Goal: Task Accomplishment & Management: Complete application form

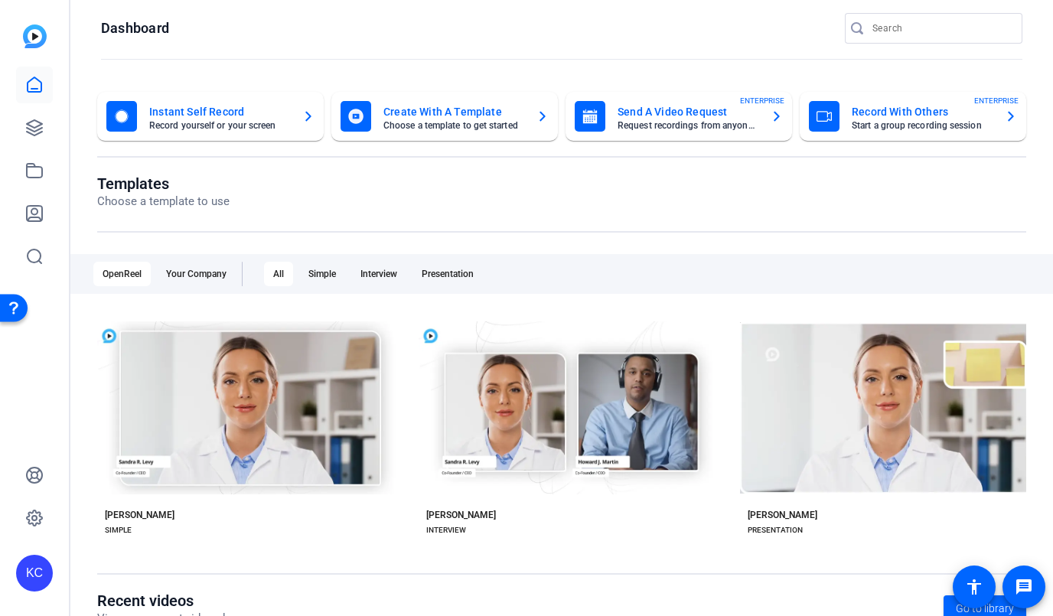
scroll to position [1, 0]
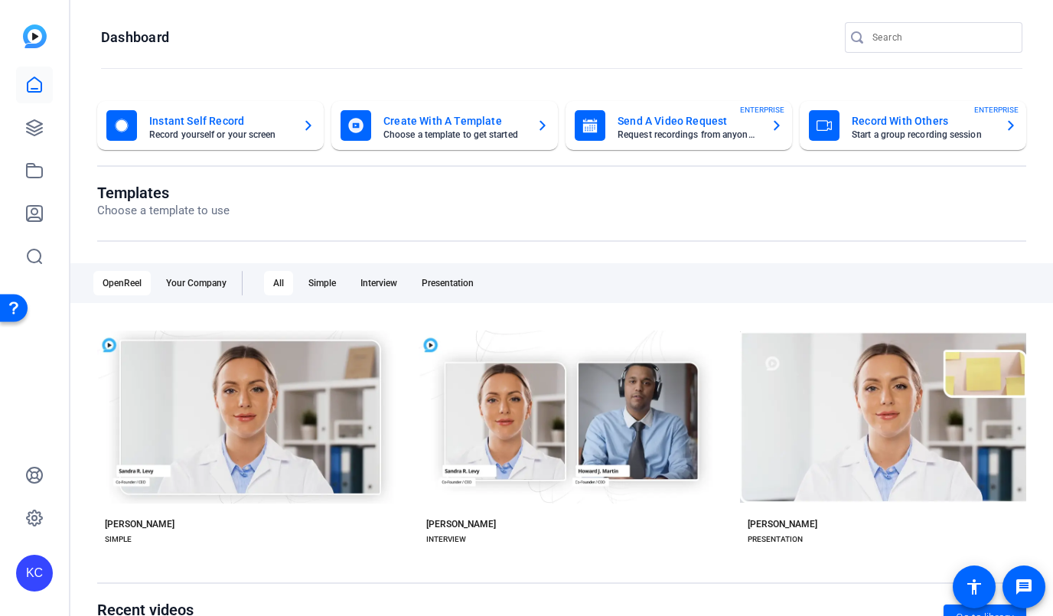
click at [665, 119] on mat-card-title "Send A Video Request" at bounding box center [688, 121] width 141 height 18
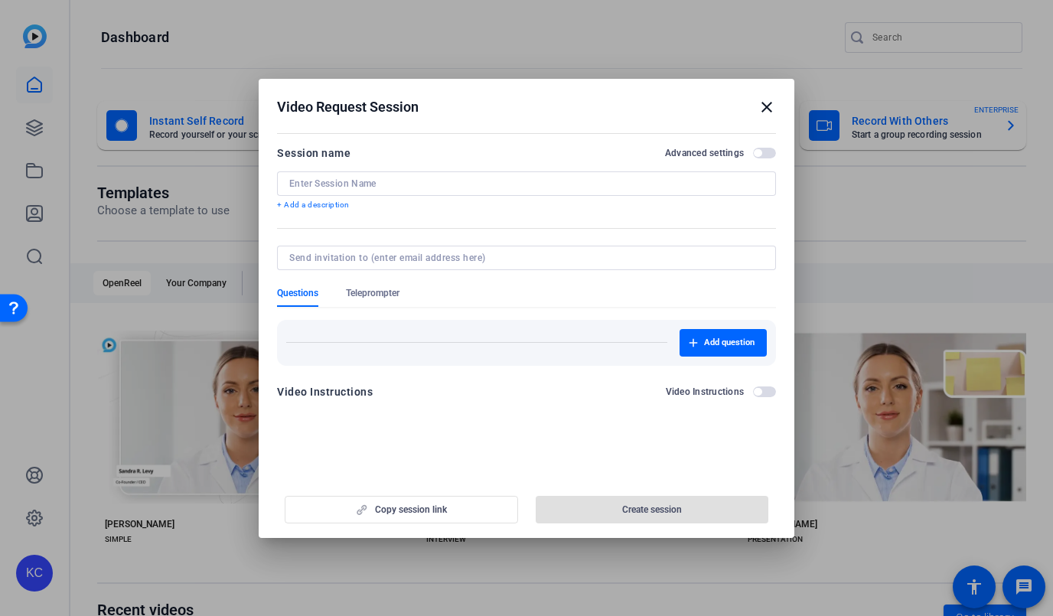
click at [527, 179] on input at bounding box center [526, 184] width 475 height 12
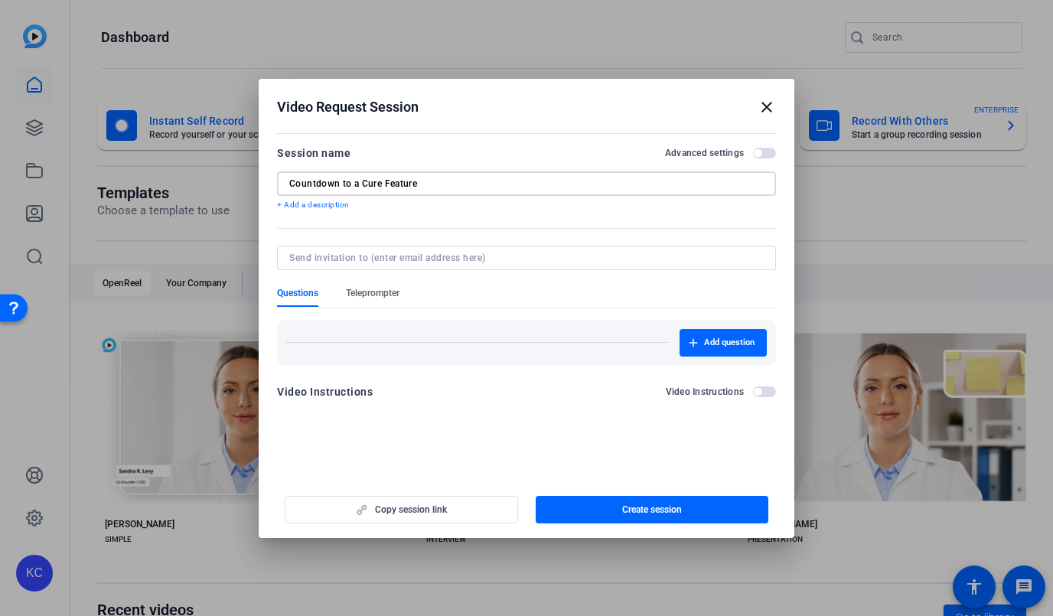
type input "Countdown to a Cure Feature"
click at [395, 287] on span "Teleprompter" at bounding box center [373, 293] width 54 height 12
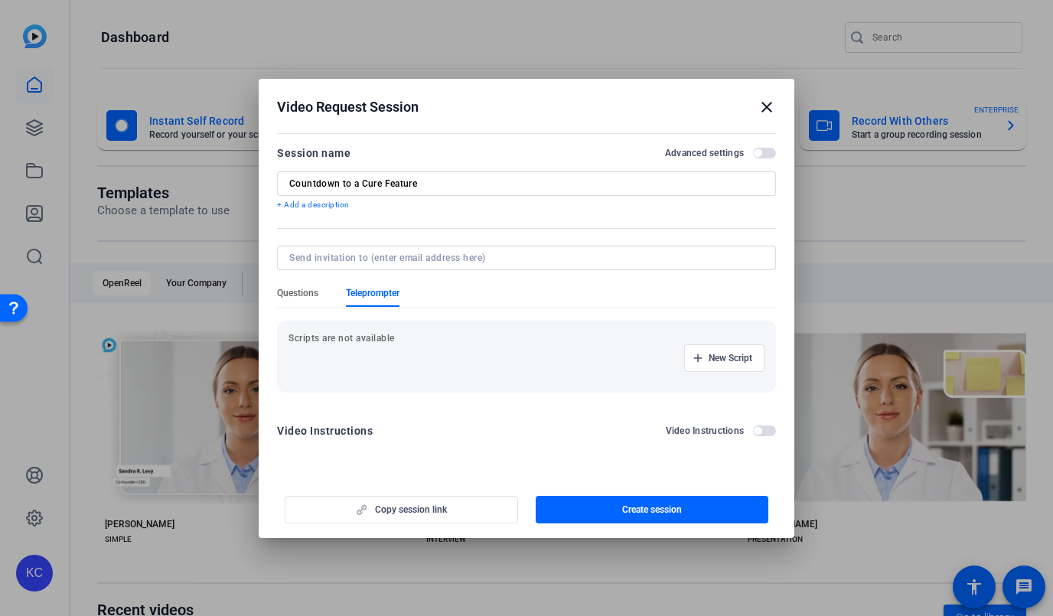
click at [305, 291] on span "Questions" at bounding box center [297, 293] width 41 height 12
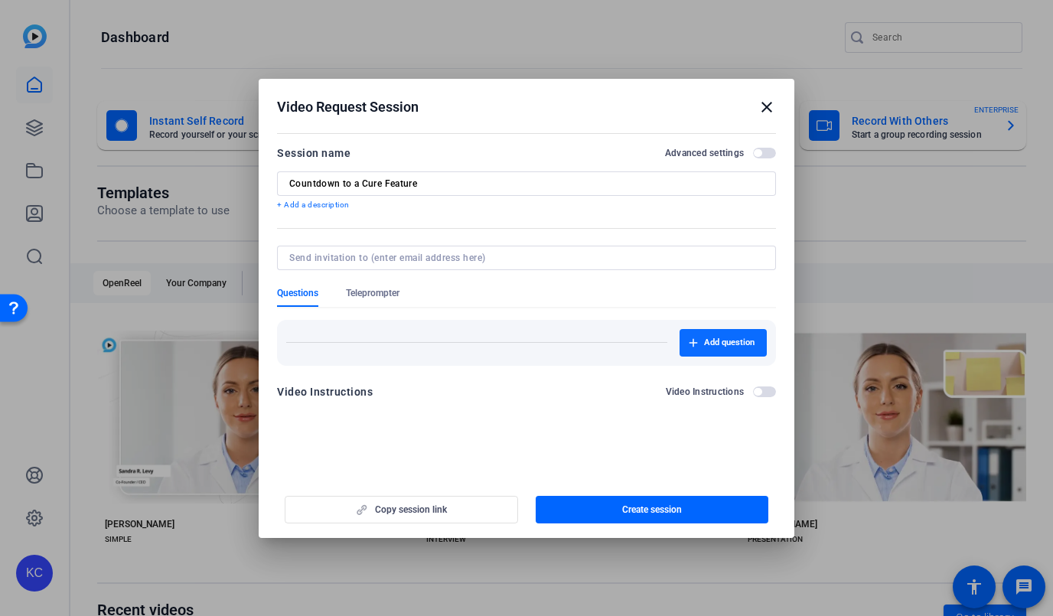
click at [700, 353] on span "button" at bounding box center [723, 343] width 87 height 37
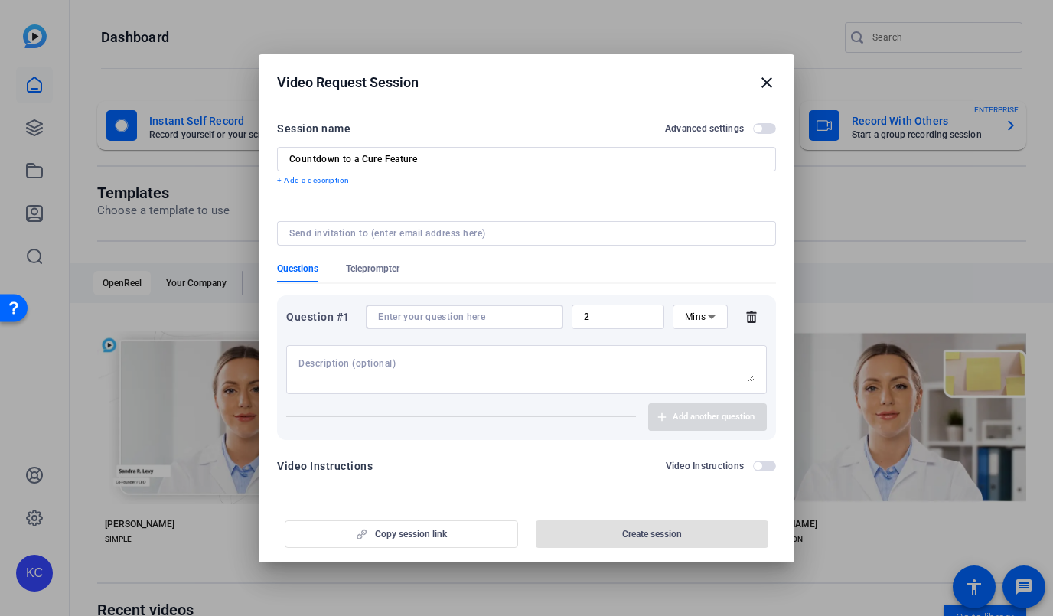
click at [491, 317] on input at bounding box center [464, 317] width 173 height 12
click at [337, 234] on input at bounding box center [523, 233] width 468 height 12
click at [318, 355] on div at bounding box center [526, 369] width 456 height 49
click at [408, 318] on input at bounding box center [464, 317] width 173 height 12
paste input "What has NephCure meant to you and your family on this journey? / What would yo…"
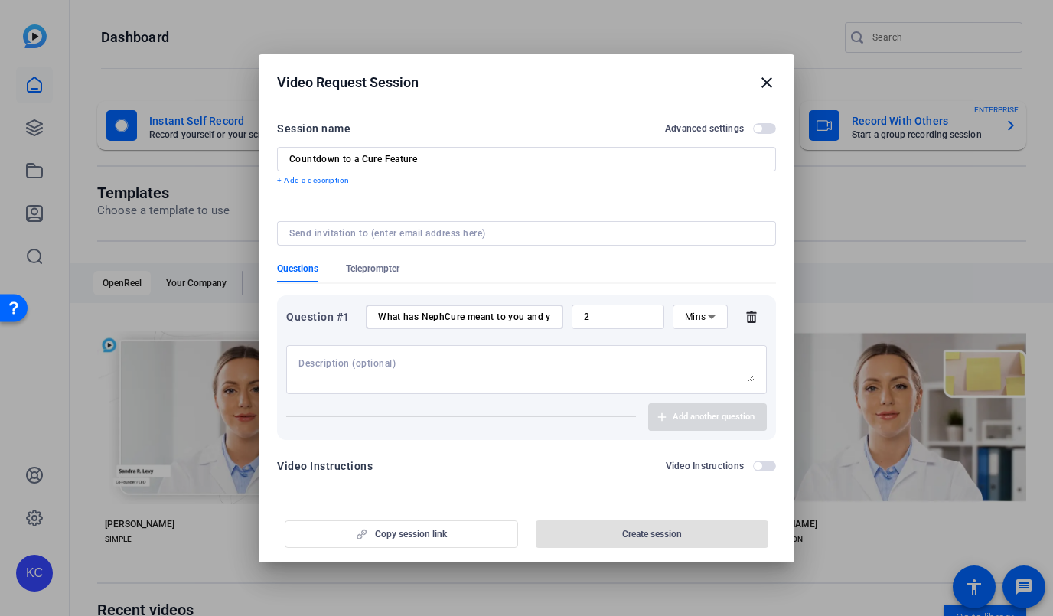
scroll to position [0, 490]
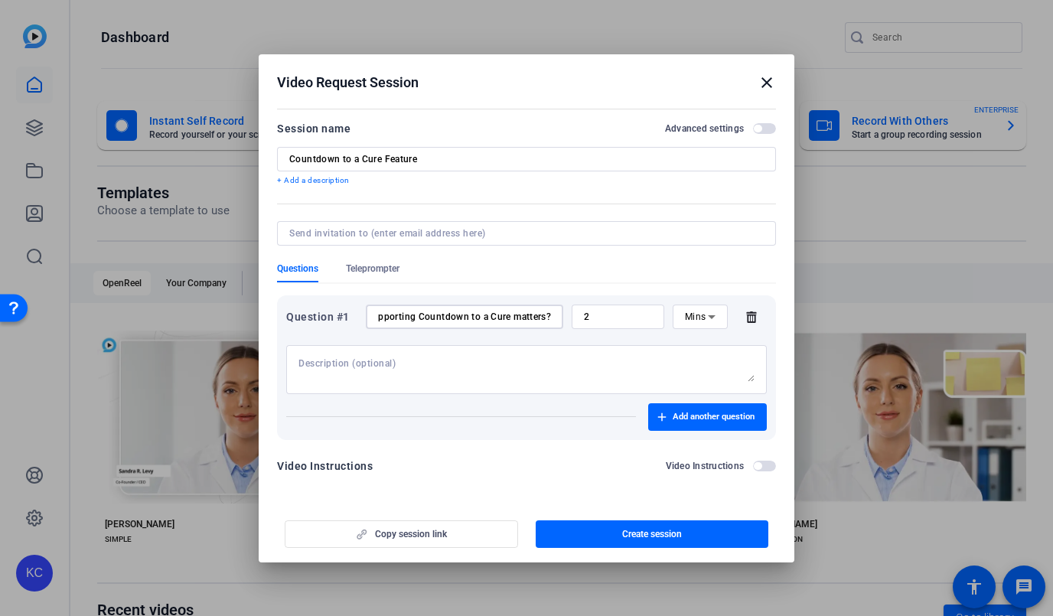
type input "What has NephCure meant to you and your family on this journey? / What would yo…"
click at [449, 354] on div at bounding box center [526, 369] width 456 height 49
paste textarea "What has NephCure meant to you and your family on this journey? / What would yo…"
type textarea "What has NephCure meant to you and your family on this journey? / What would yo…"
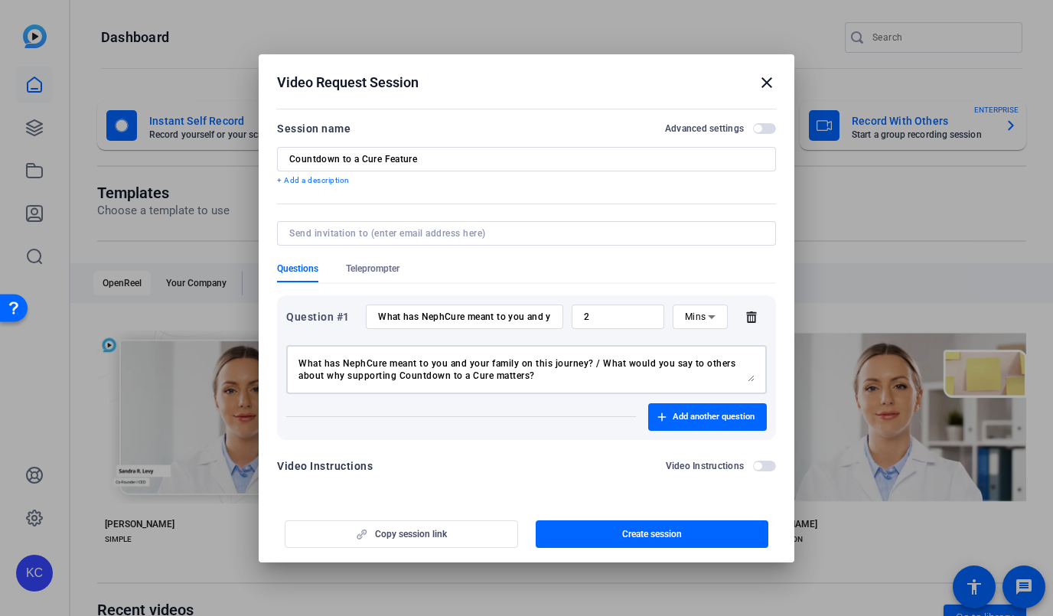
drag, startPoint x: 557, startPoint y: 364, endPoint x: 276, endPoint y: 356, distance: 281.0
click at [277, 357] on div "Question #1 What has NephCure meant to you and your family on this journey? / W…" at bounding box center [526, 367] width 499 height 145
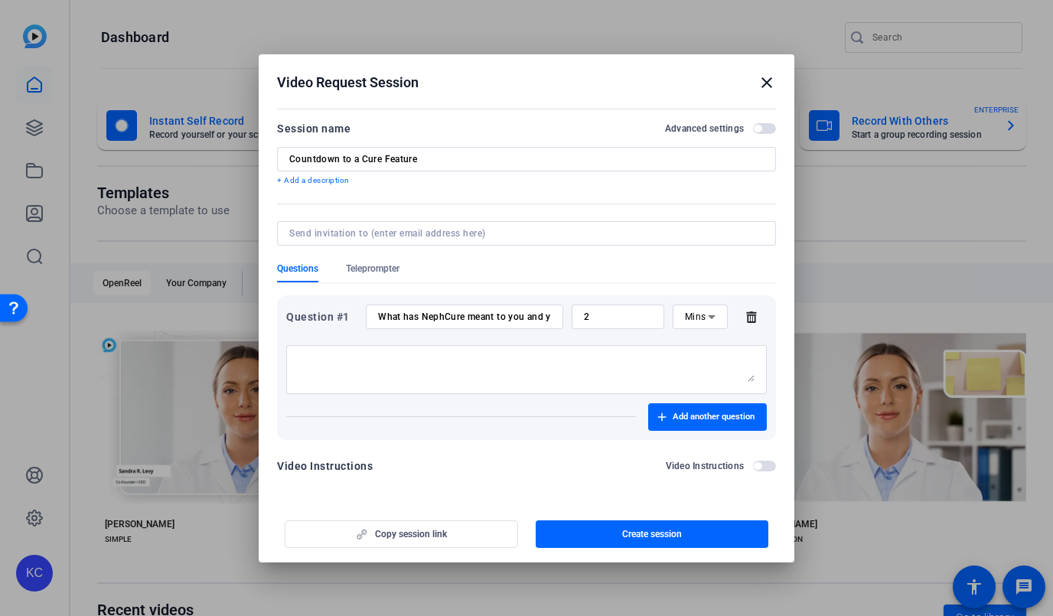
click at [620, 324] on div "2" at bounding box center [618, 317] width 68 height 24
click at [686, 322] on span "Mins" at bounding box center [695, 317] width 21 height 11
click at [628, 317] on div at bounding box center [526, 308] width 1053 height 616
click at [628, 317] on input "2" at bounding box center [618, 317] width 68 height 12
type input "4"
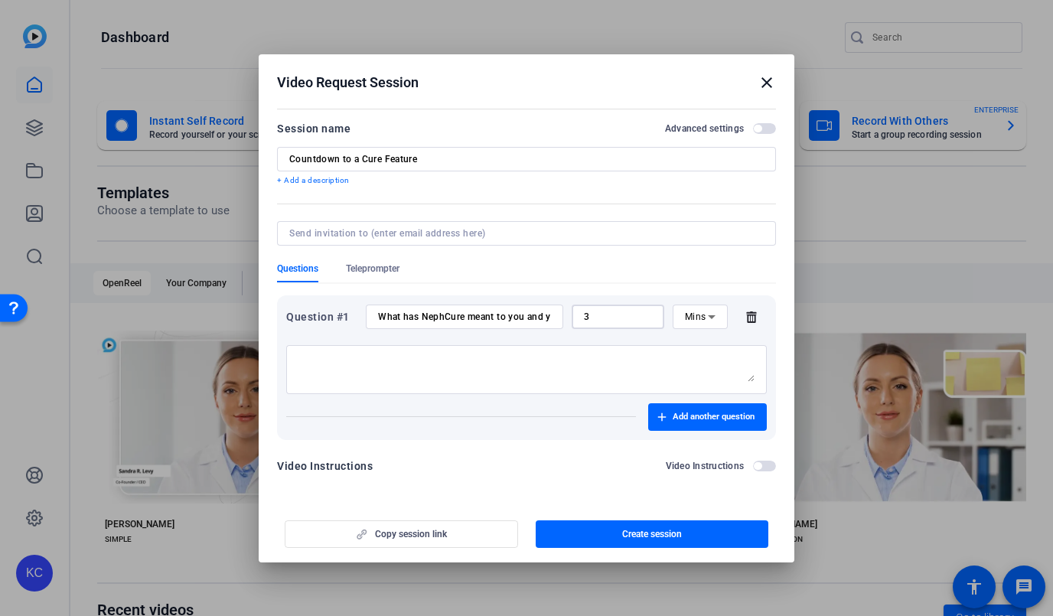
type input "3"
click at [621, 264] on div "Questions Teleprompter" at bounding box center [526, 273] width 499 height 20
click at [675, 424] on span "button" at bounding box center [707, 417] width 119 height 37
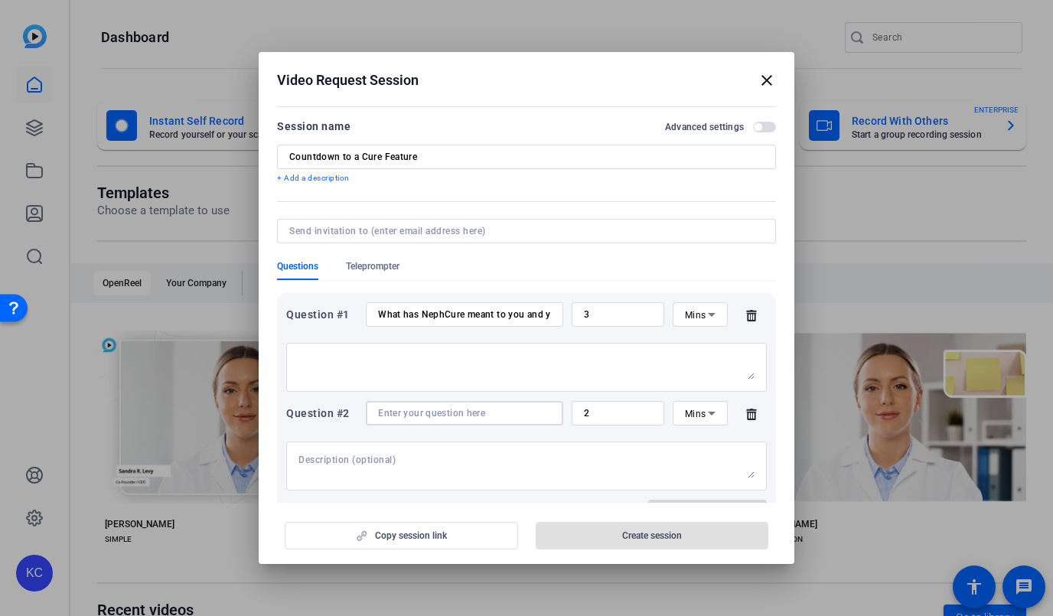
click at [418, 413] on input at bounding box center [464, 413] width 173 height 12
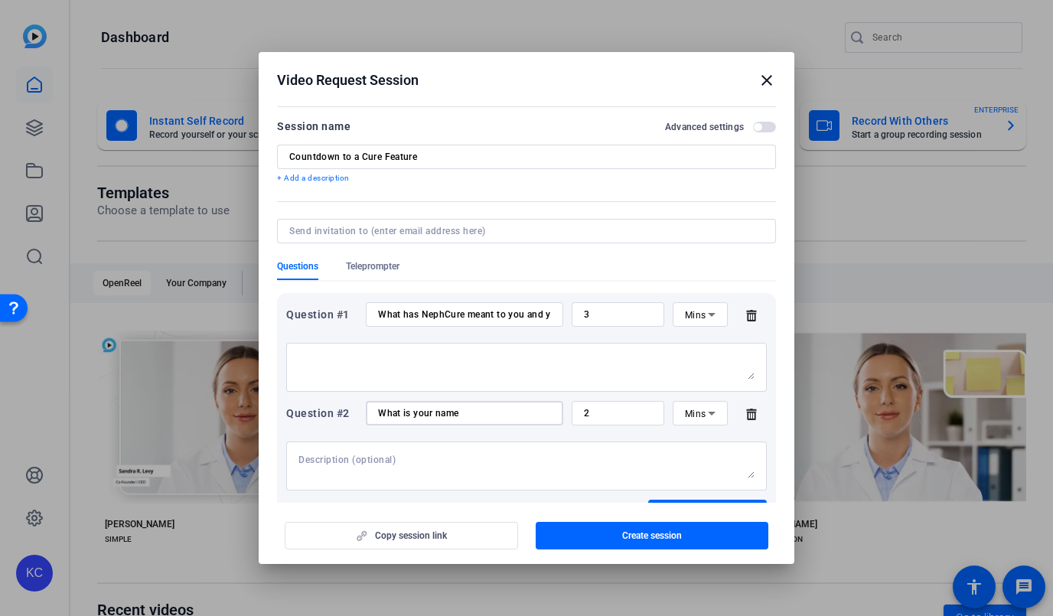
drag, startPoint x: 501, startPoint y: 412, endPoint x: 347, endPoint y: 411, distance: 153.8
click at [347, 411] on div "Question #2 What is your name 2 Mins" at bounding box center [526, 413] width 481 height 24
type input "P"
type input "Please introduce yourself"
click at [445, 318] on input "What has NephCure meant to you and your family on this journey? / What would yo…" at bounding box center [464, 314] width 173 height 12
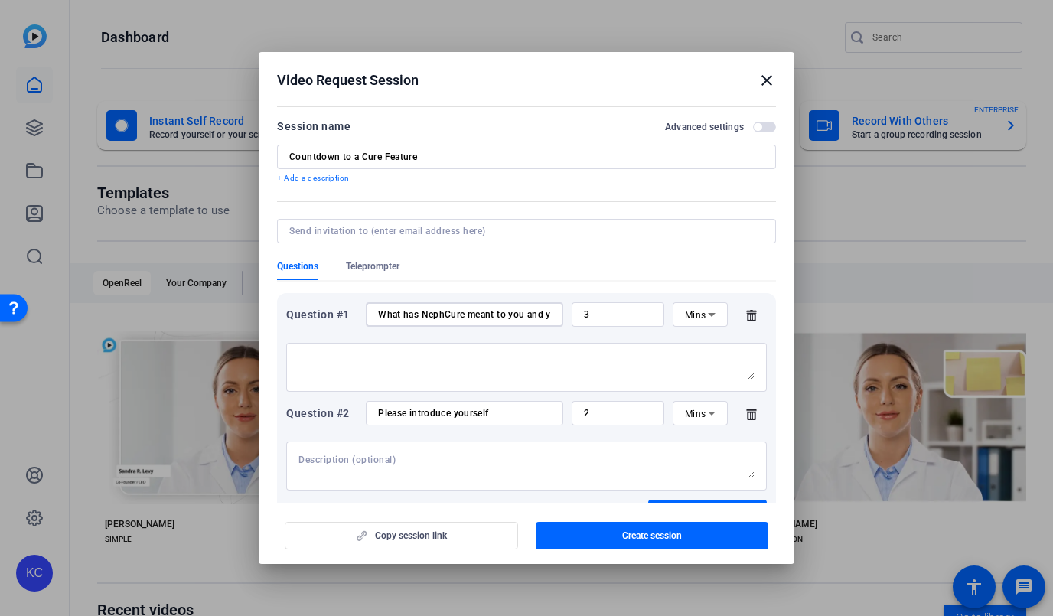
click at [445, 318] on input "What has NephCure meant to you and your family on this journey? / What would yo…" at bounding box center [464, 314] width 173 height 12
drag, startPoint x: 445, startPoint y: 318, endPoint x: 574, endPoint y: 321, distance: 128.6
click at [574, 321] on div "Question #1 What has NephCure meant to you and your family on this journey? / W…" at bounding box center [526, 314] width 481 height 24
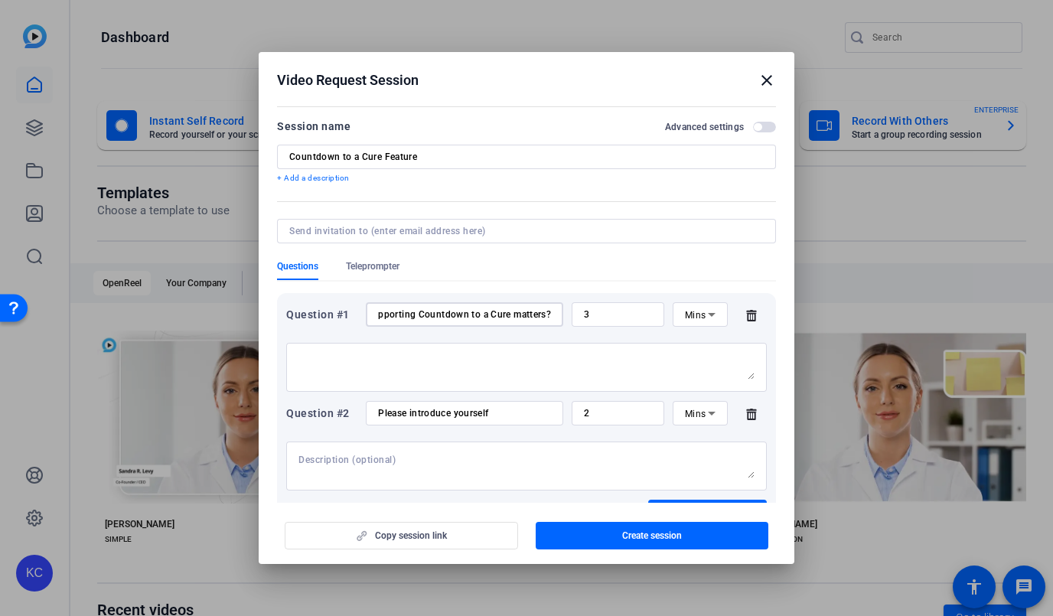
click at [490, 315] on input "What has NephCure meant to you and your family on this journey? / What would yo…" at bounding box center [464, 314] width 173 height 12
drag, startPoint x: 501, startPoint y: 414, endPoint x: 373, endPoint y: 409, distance: 127.9
click at [373, 409] on div "Please introduce yourself" at bounding box center [464, 413] width 197 height 24
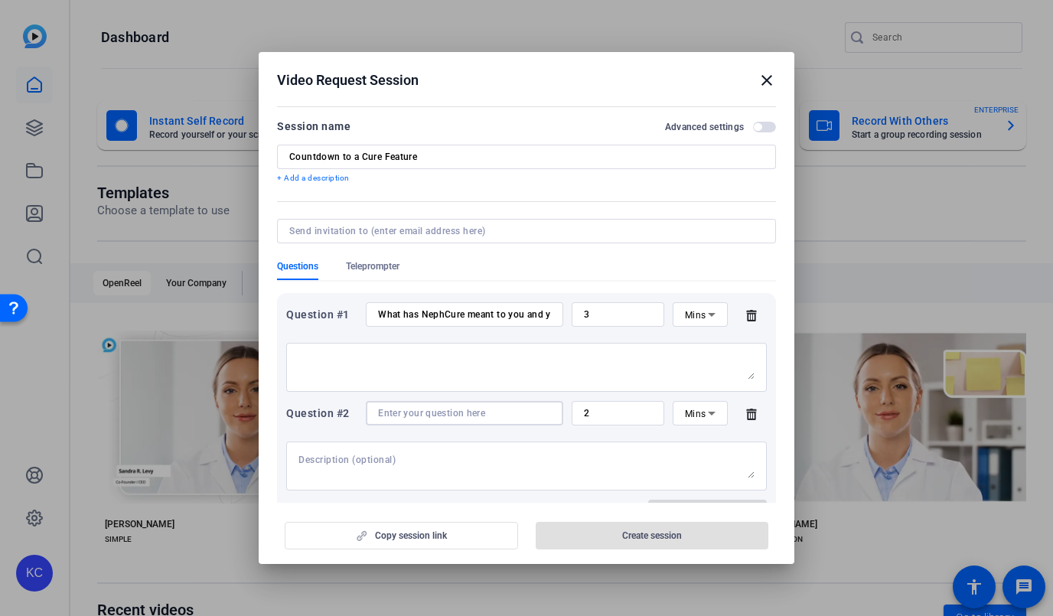
click at [425, 316] on input "What has NephCure meant to you and your family on this journey? / What would yo…" at bounding box center [464, 314] width 173 height 12
click at [418, 419] on div at bounding box center [464, 413] width 173 height 24
paste input "What has NephCure meant to you and your family on this journey? / What would yo…"
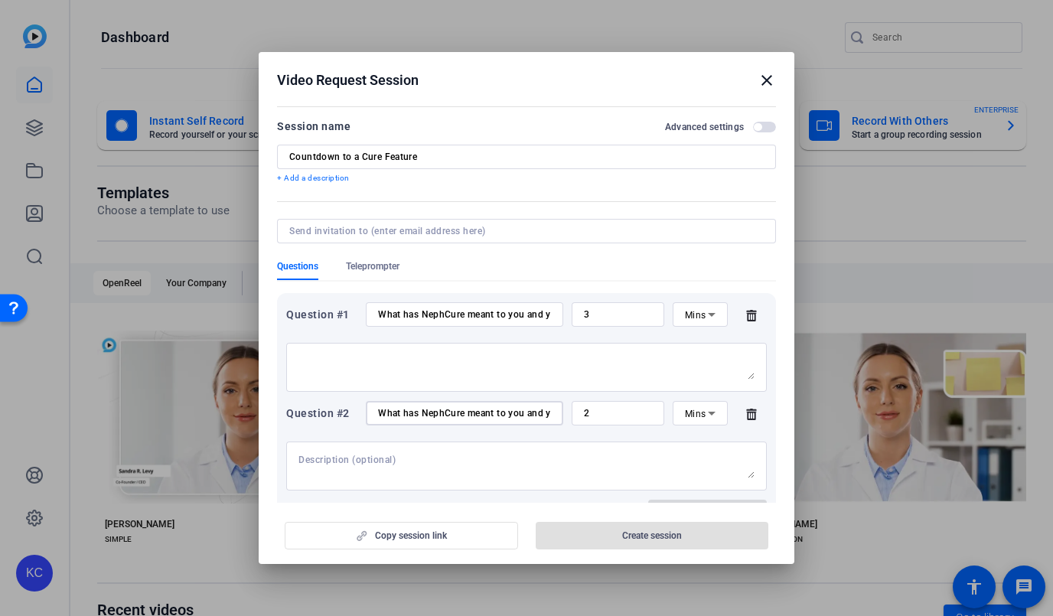
scroll to position [0, 490]
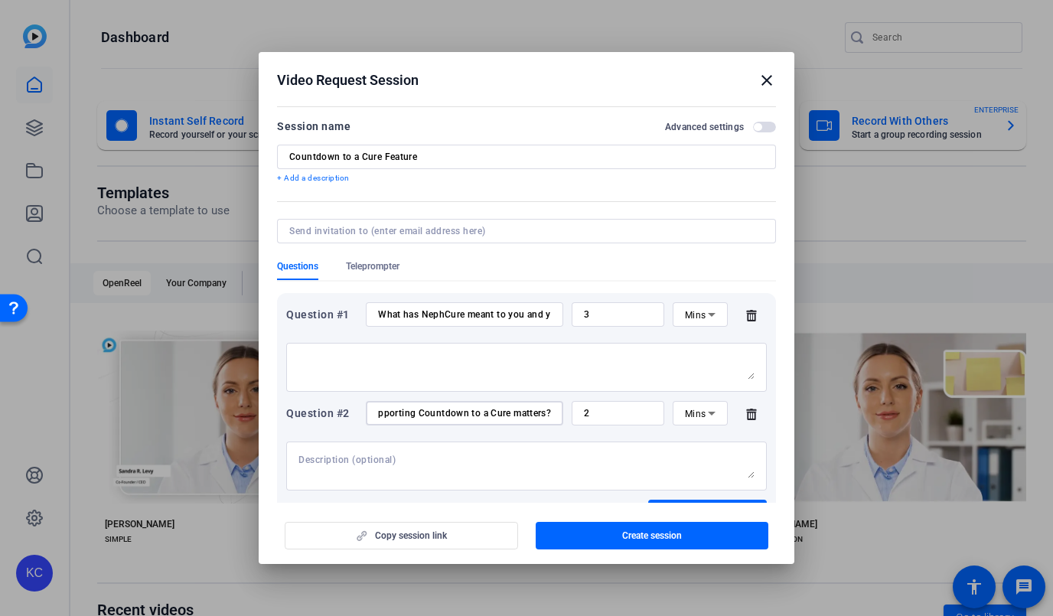
type input "What has NephCure meant to you and your family on this journey? / What would yo…"
click at [439, 315] on input "What has NephCure meant to you and your family on this journey? / What would yo…" at bounding box center [464, 314] width 173 height 12
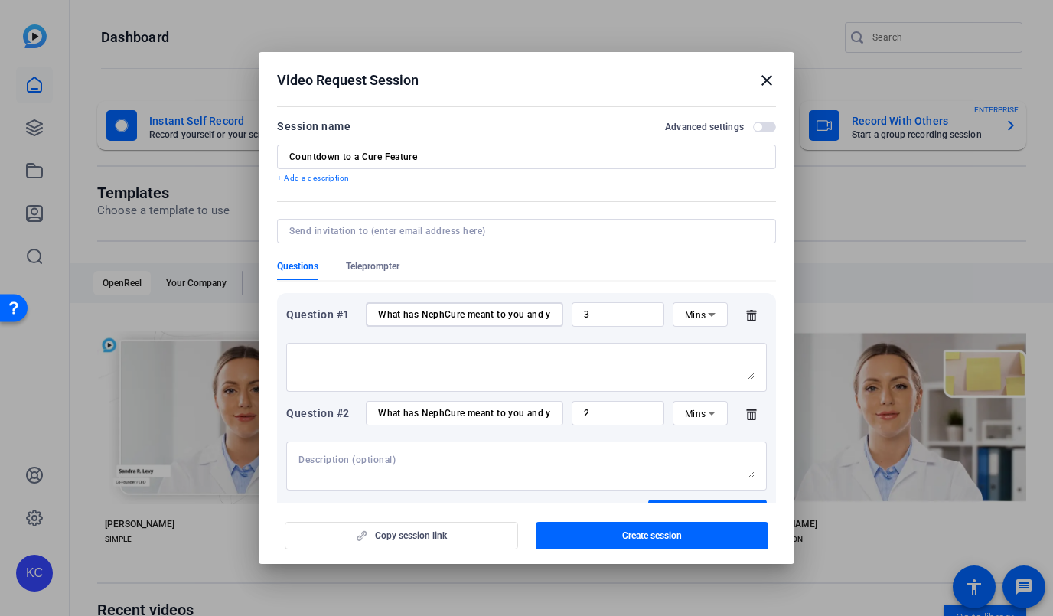
click at [439, 315] on input "What has NephCure meant to you and your family on this journey? / What would yo…" at bounding box center [464, 314] width 173 height 12
type input "Please say hello and introduce yourselves"
click at [427, 373] on textarea at bounding box center [526, 367] width 456 height 24
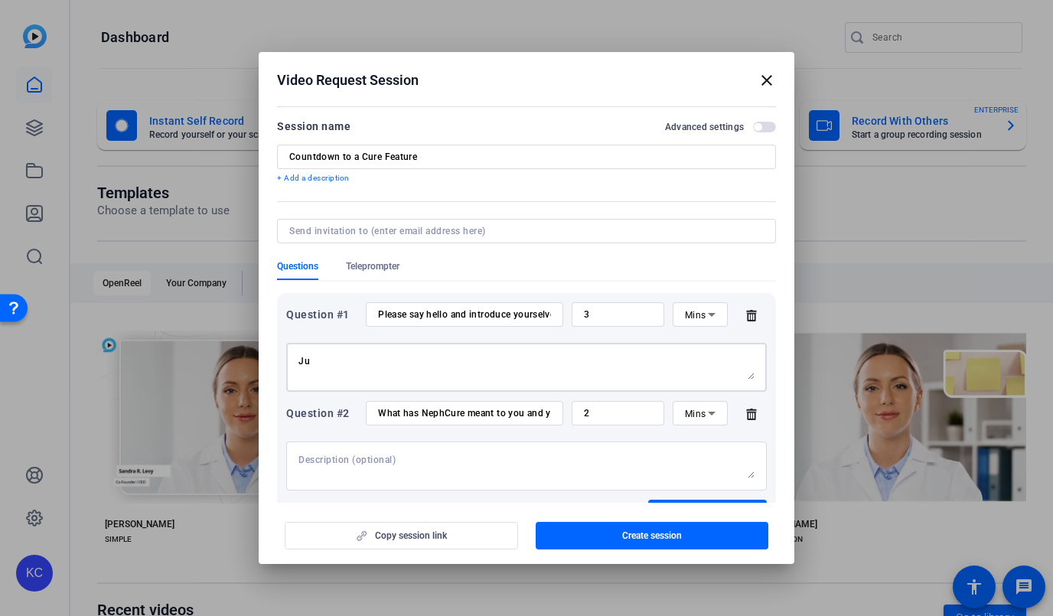
type textarea "J"
type textarea "S"
click at [604, 315] on input "3" at bounding box center [618, 314] width 68 height 12
type input "2"
click at [562, 354] on div "S" at bounding box center [526, 367] width 456 height 49
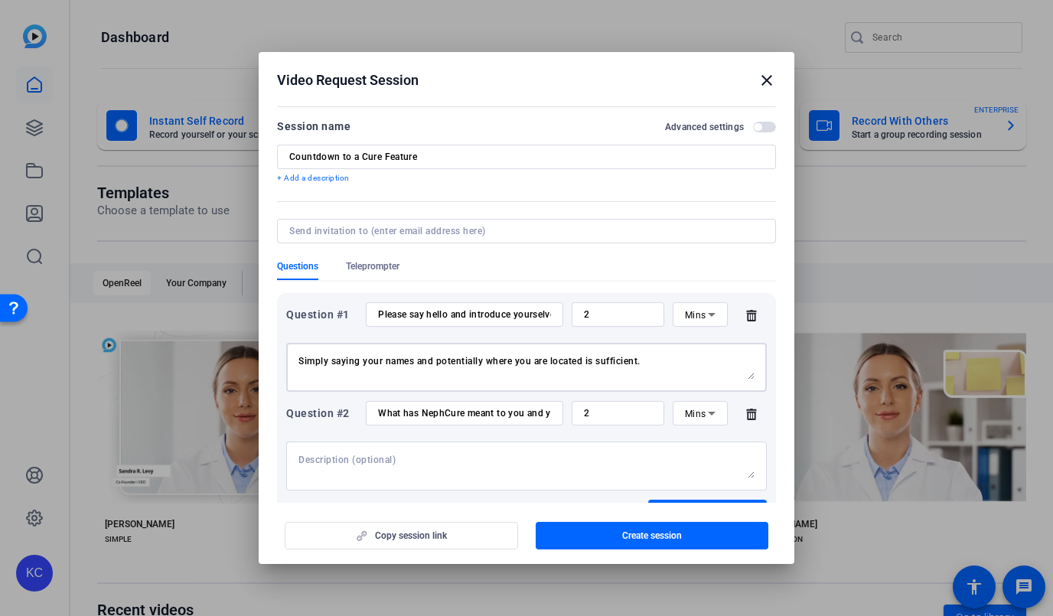
type textarea "Simply saying your names and potentially where you are located is sufficient."
click at [447, 477] on textarea at bounding box center [526, 466] width 456 height 24
drag, startPoint x: 484, startPoint y: 414, endPoint x: 590, endPoint y: 420, distance: 105.8
click at [591, 420] on div "Question #2 What has NephCure meant to you and your family on this journey? / W…" at bounding box center [526, 413] width 481 height 24
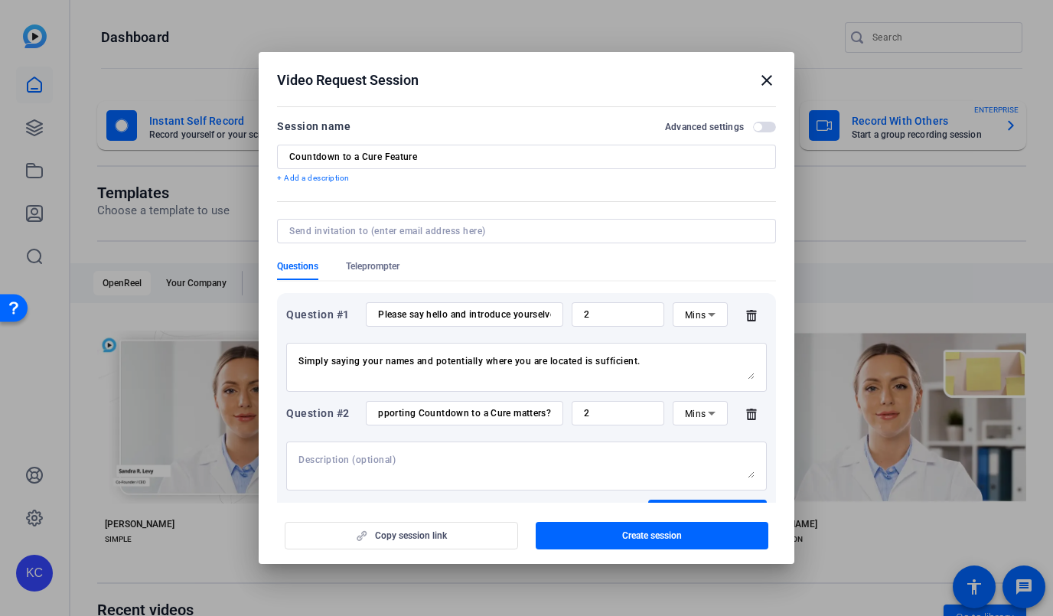
scroll to position [0, 0]
click at [543, 448] on div at bounding box center [526, 466] width 456 height 49
drag, startPoint x: 479, startPoint y: 413, endPoint x: 567, endPoint y: 413, distance: 88.0
click at [567, 413] on div "Question #2 What has NephCure meant to you and your family on this journey? / W…" at bounding box center [526, 413] width 481 height 24
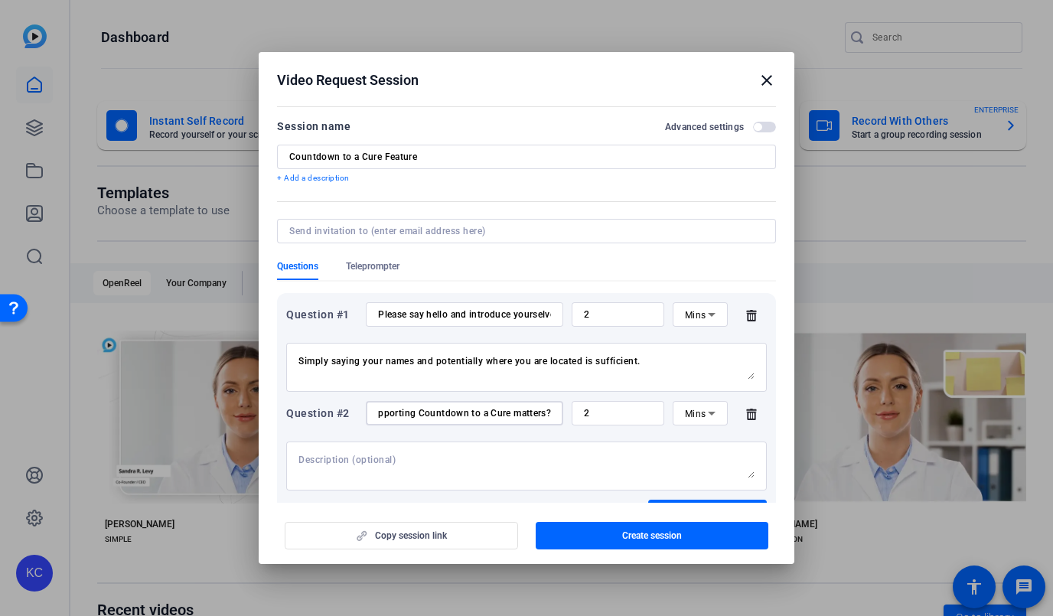
click at [498, 419] on input "What has NephCure meant to you and your family on this journey? / What would yo…" at bounding box center [464, 413] width 173 height 12
drag, startPoint x: 496, startPoint y: 414, endPoint x: 383, endPoint y: 419, distance: 112.6
click at [383, 419] on input "What has NephCure meant to you and your family on this journey? / What would yo…" at bounding box center [464, 413] width 173 height 12
click at [415, 412] on input "What has NephCure meant to you and your family on this journey? / What would yo…" at bounding box center [464, 413] width 173 height 12
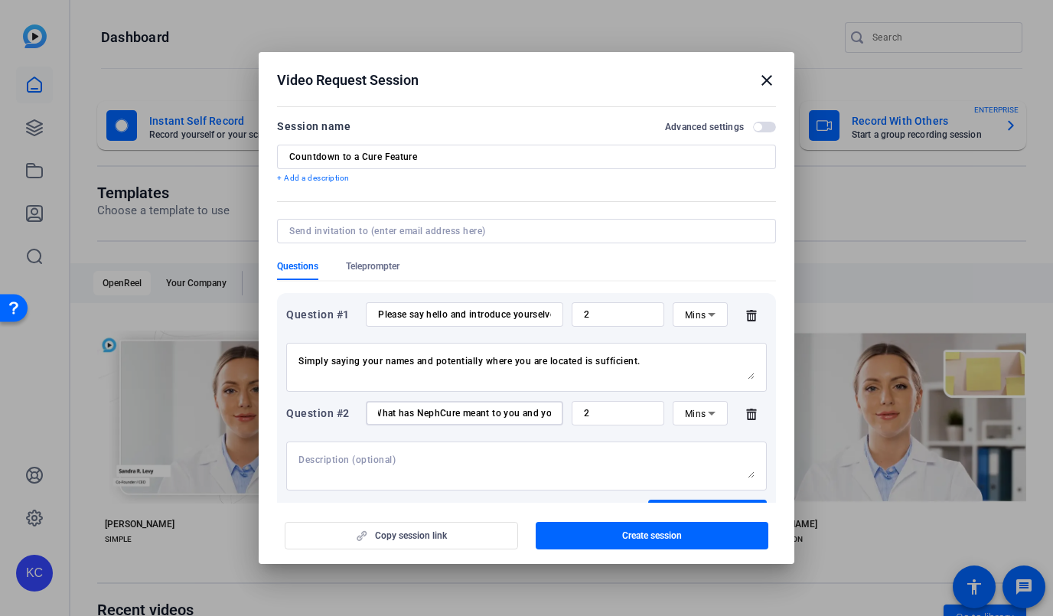
drag, startPoint x: 419, startPoint y: 412, endPoint x: 366, endPoint y: 412, distance: 52.8
click at [366, 412] on div "What has NephCure meant to you and your family on this journey? / What would yo…" at bounding box center [464, 413] width 197 height 24
click at [442, 412] on input "What has NephCure meant to you and your family on this journey? / What would yo…" at bounding box center [464, 413] width 173 height 12
drag, startPoint x: 527, startPoint y: 416, endPoint x: 639, endPoint y: 417, distance: 112.5
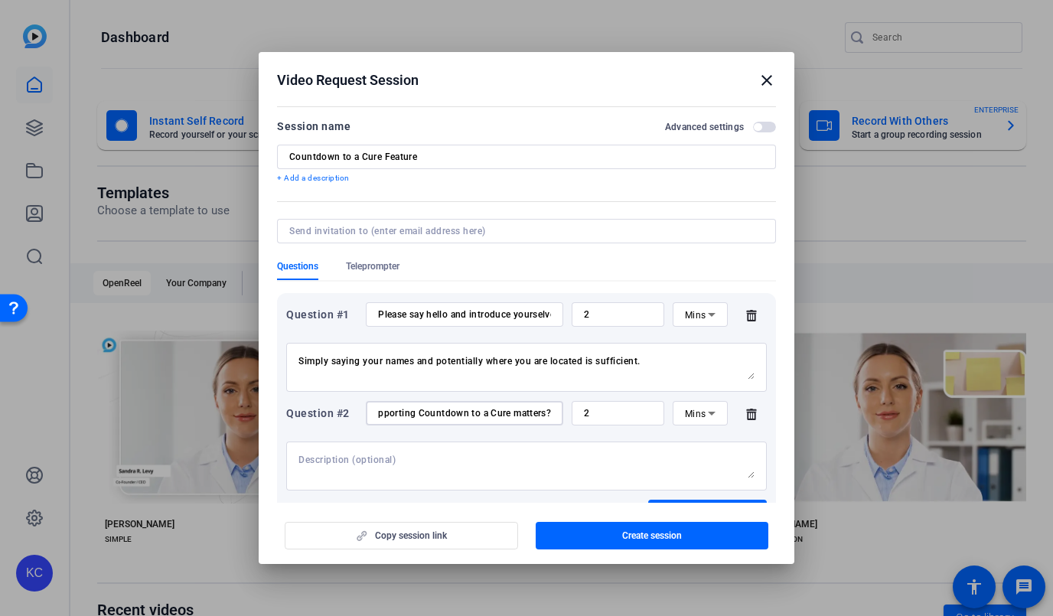
click at [639, 417] on div "Question #2 What has NephCure meant to you and your family on this journey? / W…" at bounding box center [526, 413] width 481 height 24
drag, startPoint x: 562, startPoint y: 413, endPoint x: 549, endPoint y: 413, distance: 13.0
click at [561, 413] on div "What has NephCure meant to you and your family on this journey? / What would yo…" at bounding box center [464, 413] width 197 height 24
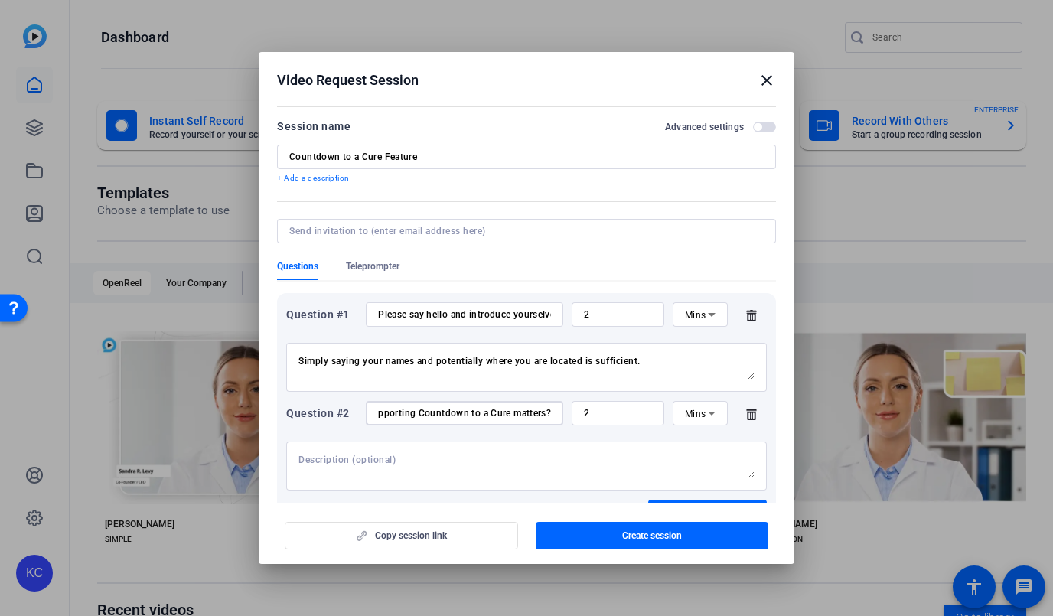
click at [538, 412] on input "What has NephCure meant to you and your family on this journey? / What would yo…" at bounding box center [464, 413] width 173 height 12
drag, startPoint x: 538, startPoint y: 412, endPoint x: 382, endPoint y: 409, distance: 156.2
click at [382, 409] on input "What has NephCure meant to you and your family on this journey? / What would yo…" at bounding box center [464, 413] width 173 height 12
click at [412, 416] on input "What has NephCure meant to you and your family on this journey? / What would yo…" at bounding box center [464, 413] width 173 height 12
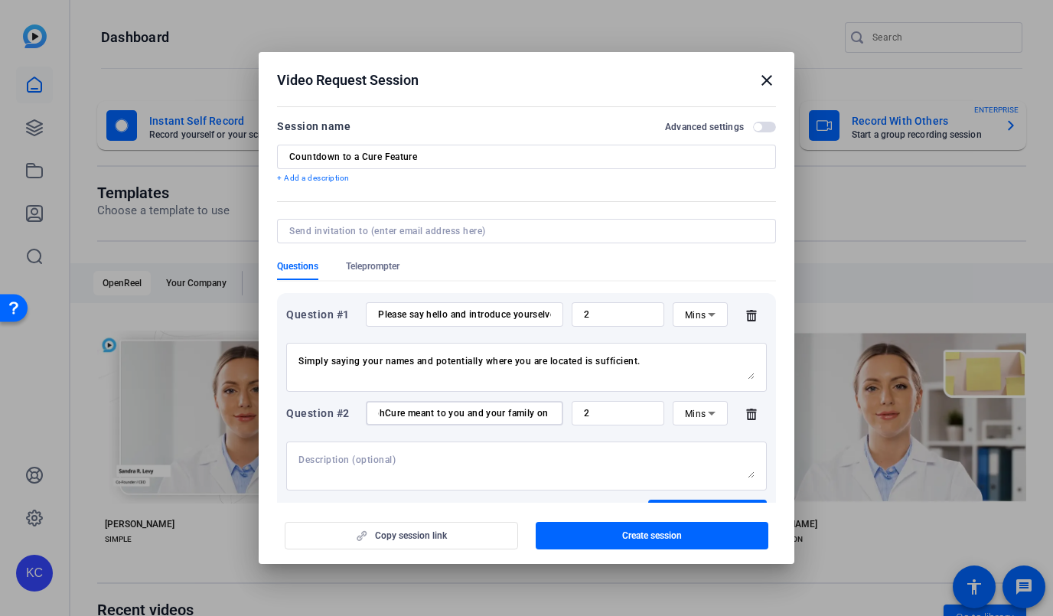
scroll to position [0, 490]
drag, startPoint x: 465, startPoint y: 416, endPoint x: 625, endPoint y: 416, distance: 160.0
click at [626, 416] on div "Question #2 What has NephCure meant to you and your family on this journey? / W…" at bounding box center [526, 413] width 481 height 24
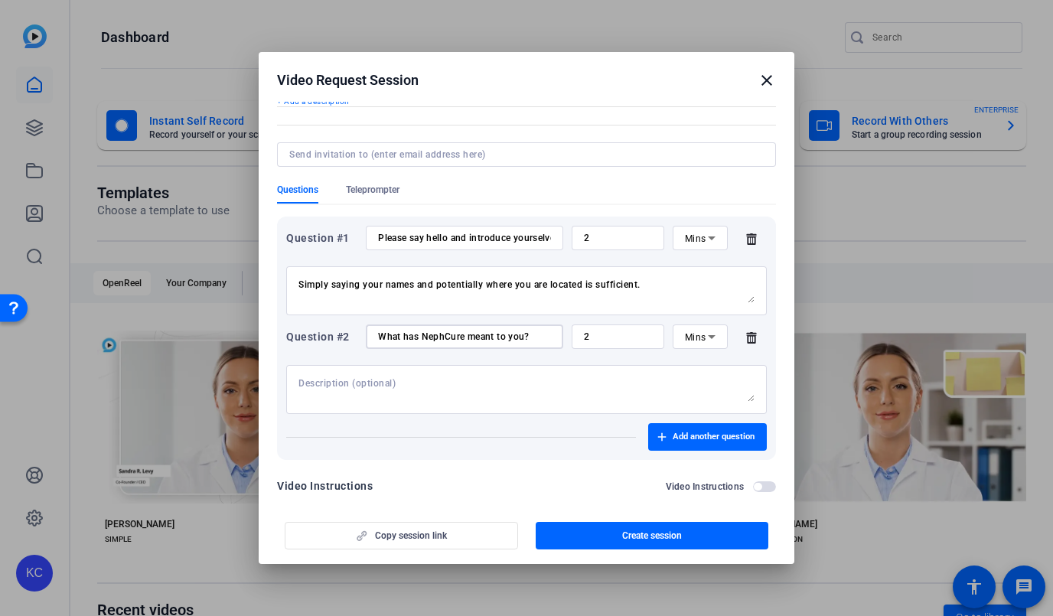
scroll to position [80, 0]
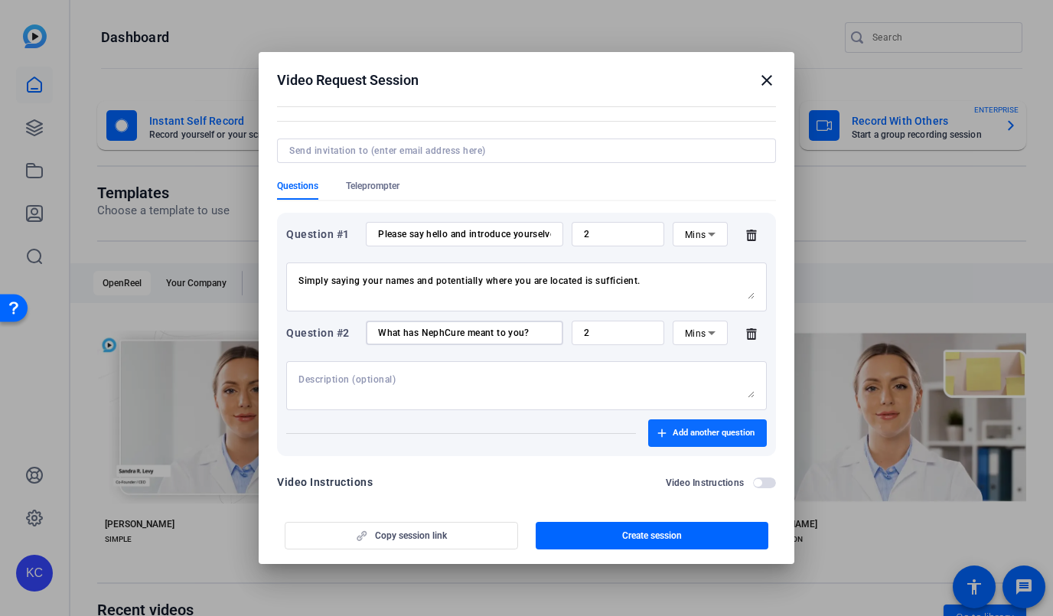
type input "What has NephCure meant to you?"
click at [687, 432] on span "Add another question" at bounding box center [714, 433] width 82 height 12
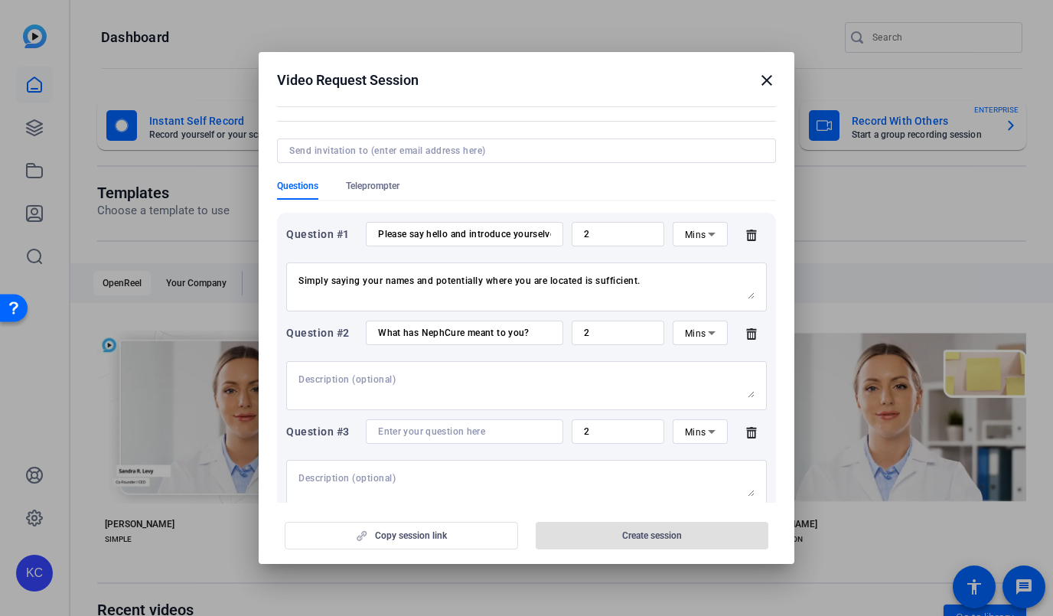
click at [442, 432] on input at bounding box center [464, 432] width 173 height 12
paste input "and your family on this journey? / What would you say to others about why suppo…"
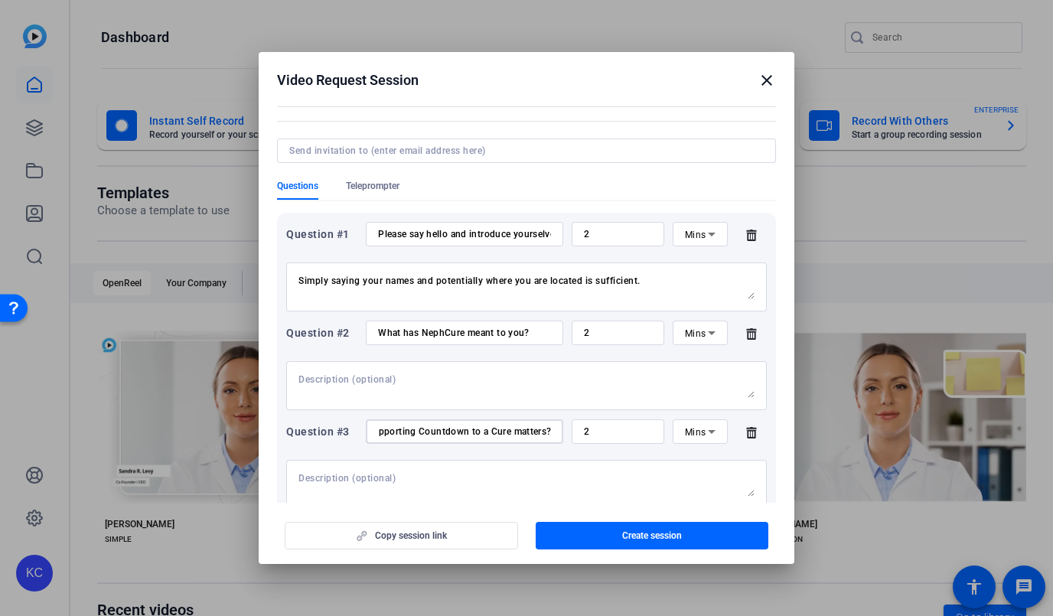
scroll to position [0, 0]
drag, startPoint x: 483, startPoint y: 429, endPoint x: 334, endPoint y: 422, distance: 149.4
click at [334, 422] on div "Question #3 and your family on this journey? / What would you say to others abo…" at bounding box center [526, 431] width 481 height 24
click at [427, 435] on input "and your family on this journey? / What would you say to others about why suppo…" at bounding box center [464, 432] width 173 height 12
type input "and your family on this journey? / What would you say to others about why suppo…"
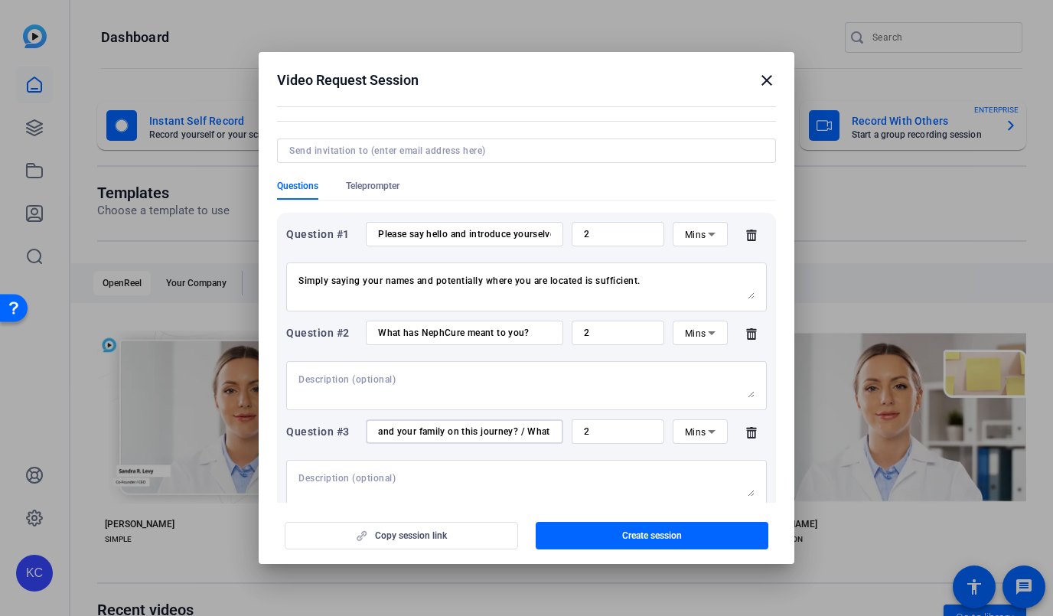
click at [462, 336] on input "What has NephCure meant to you?" at bounding box center [464, 333] width 173 height 12
paste input "and your family on this journey"
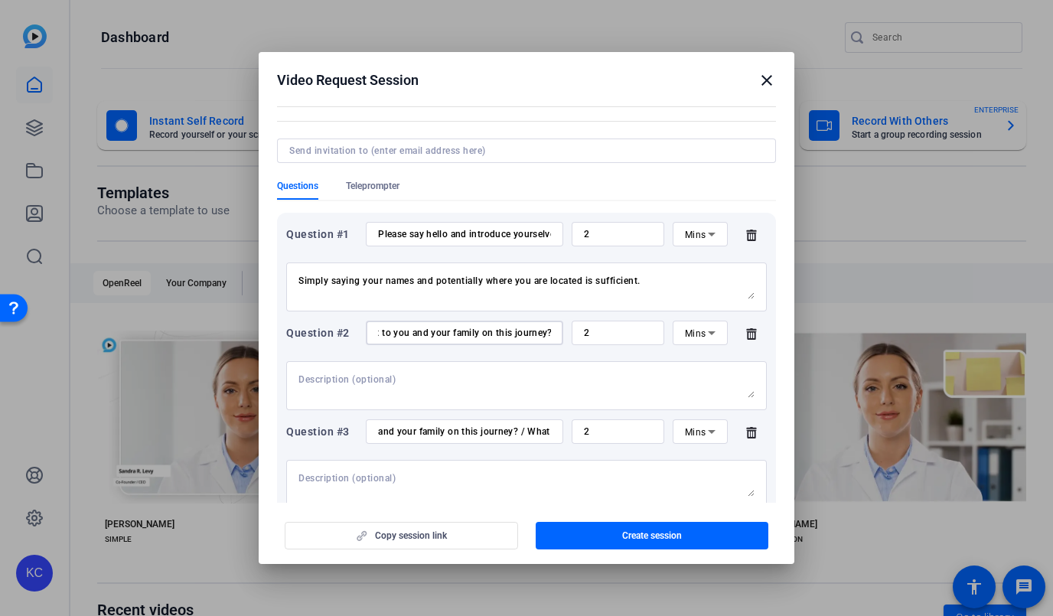
type input "What has NephCure meant to you and your family on this journey?"
click at [431, 436] on input "and your family on this journey? / What would you say to others about why suppo…" at bounding box center [464, 432] width 173 height 12
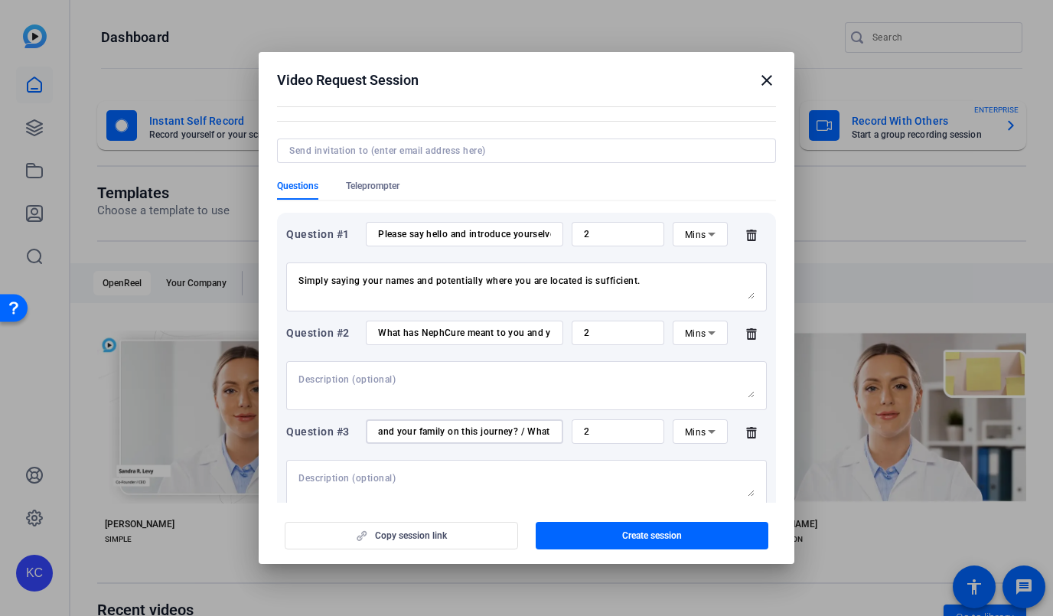
paste input "Why is supporting Countdown to a Cure so important?"
type input "Why is supporting Countdown to a Cure so important?"
click at [432, 474] on textarea at bounding box center [526, 484] width 456 height 24
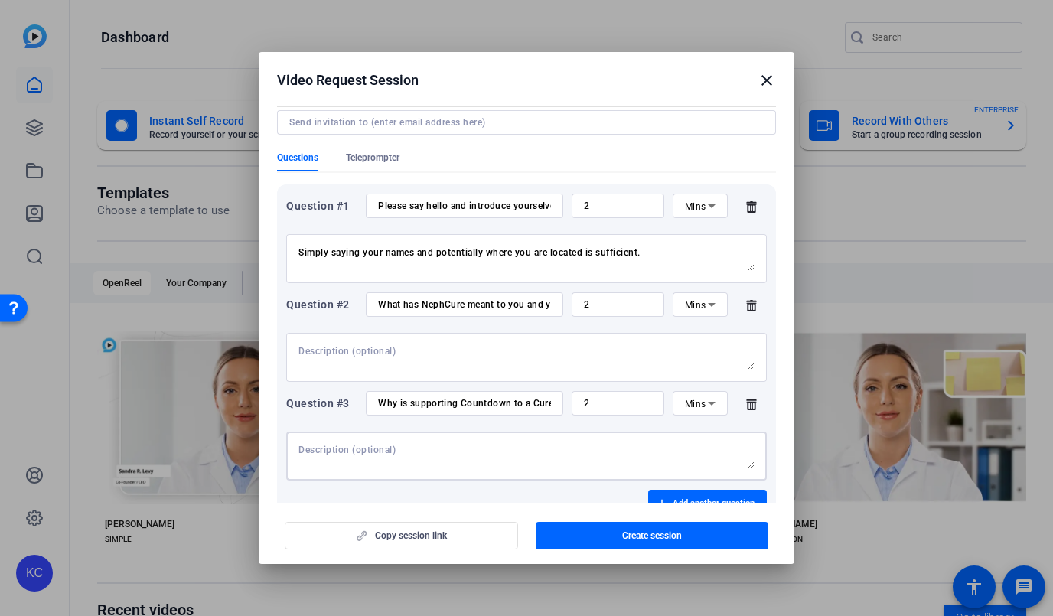
scroll to position [0, 0]
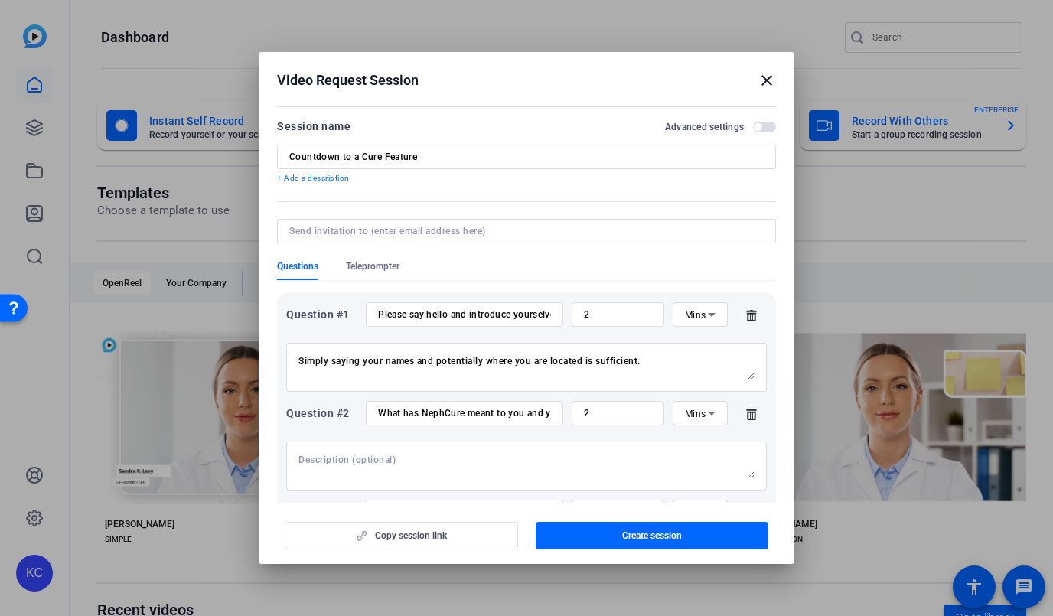
click at [763, 123] on span "button" at bounding box center [764, 127] width 23 height 11
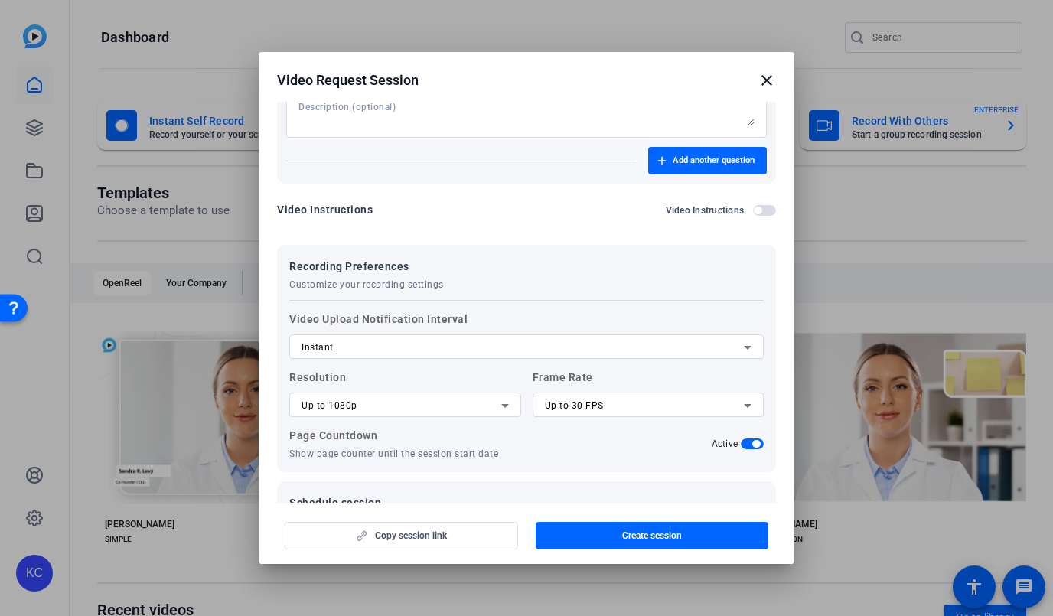
scroll to position [489, 0]
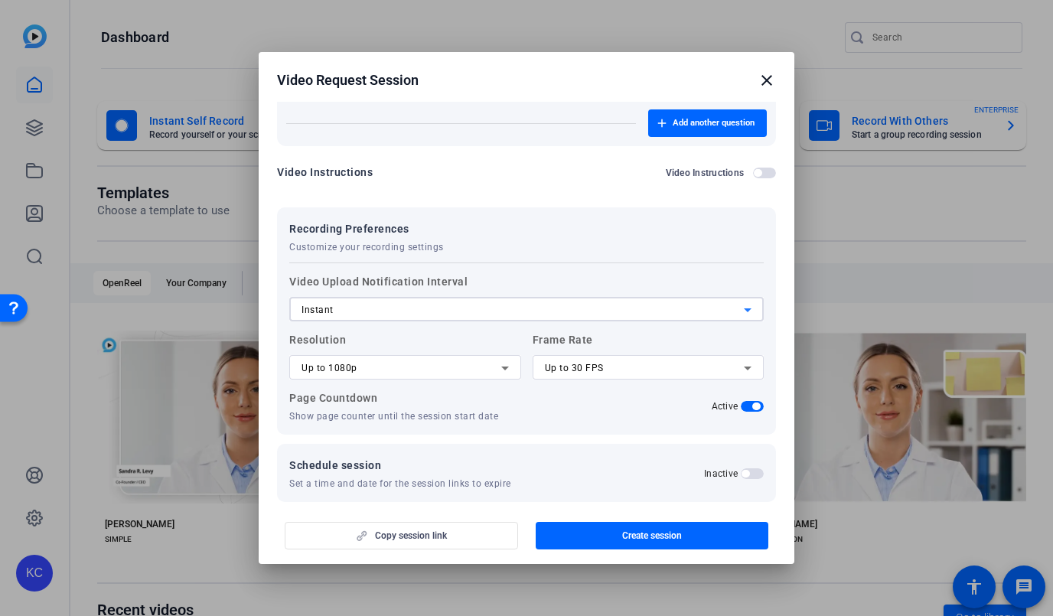
click at [713, 304] on div "Instant" at bounding box center [523, 310] width 442 height 18
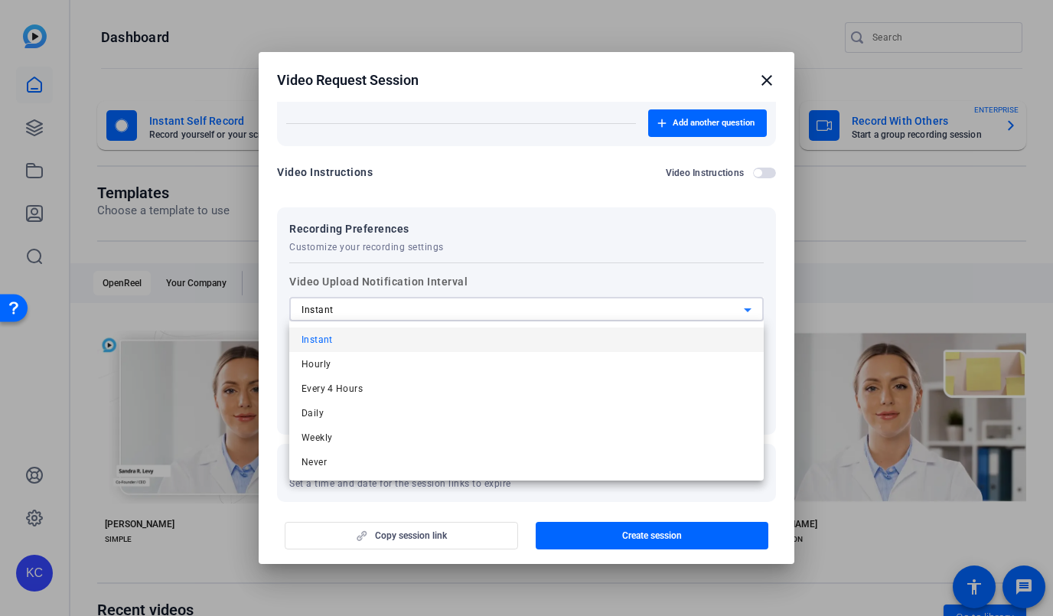
click at [702, 280] on div at bounding box center [526, 308] width 1053 height 616
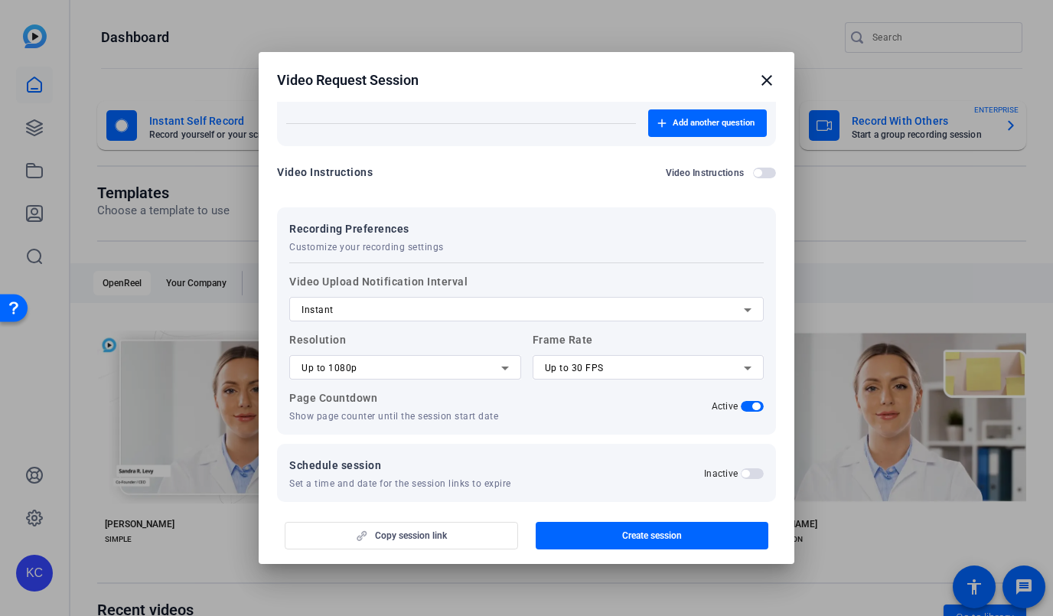
scroll to position [505, 0]
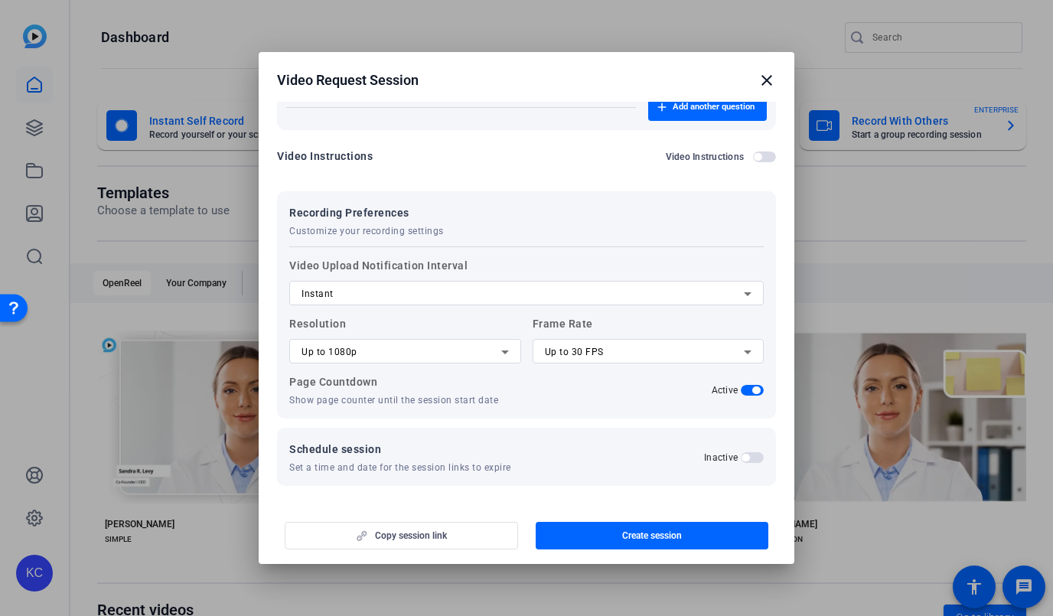
click at [520, 355] on div "Resolution Up to 1080p Frame Rate Up to 30 FPS" at bounding box center [526, 339] width 475 height 49
click at [512, 345] on icon at bounding box center [505, 352] width 18 height 18
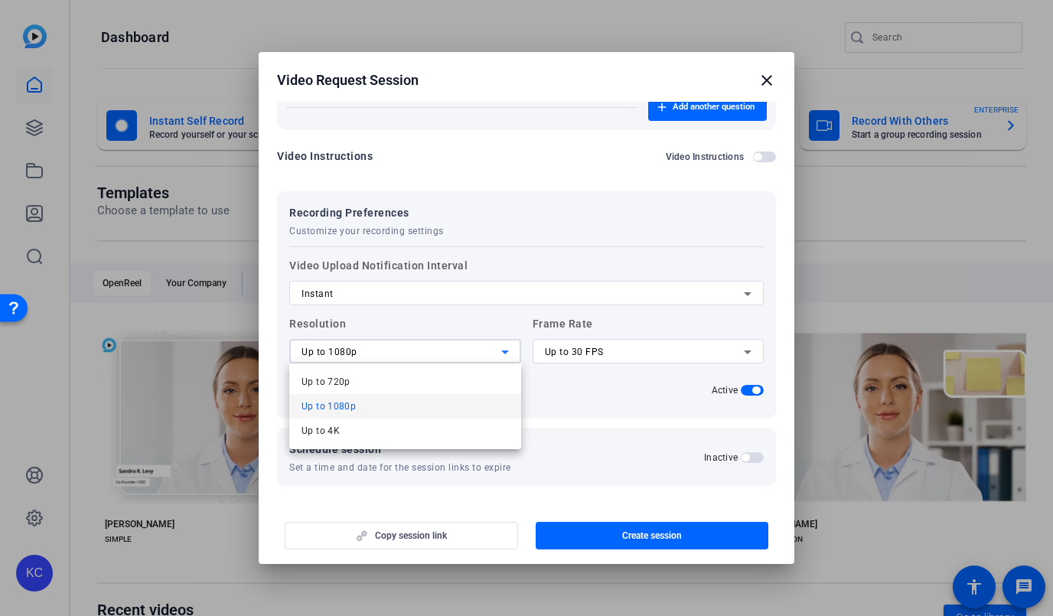
click at [544, 258] on div at bounding box center [526, 308] width 1053 height 616
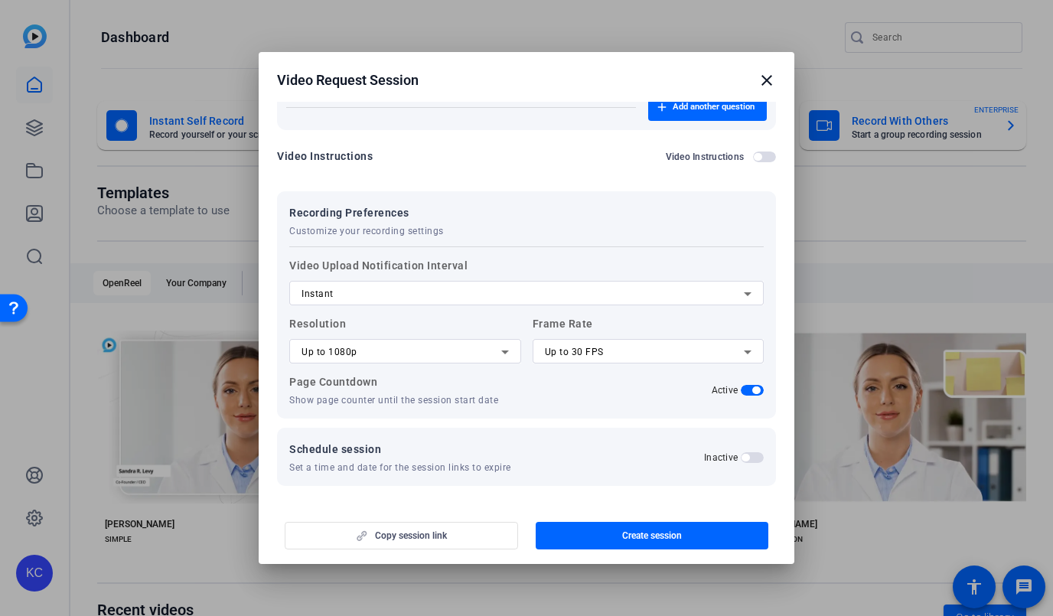
scroll to position [0, 0]
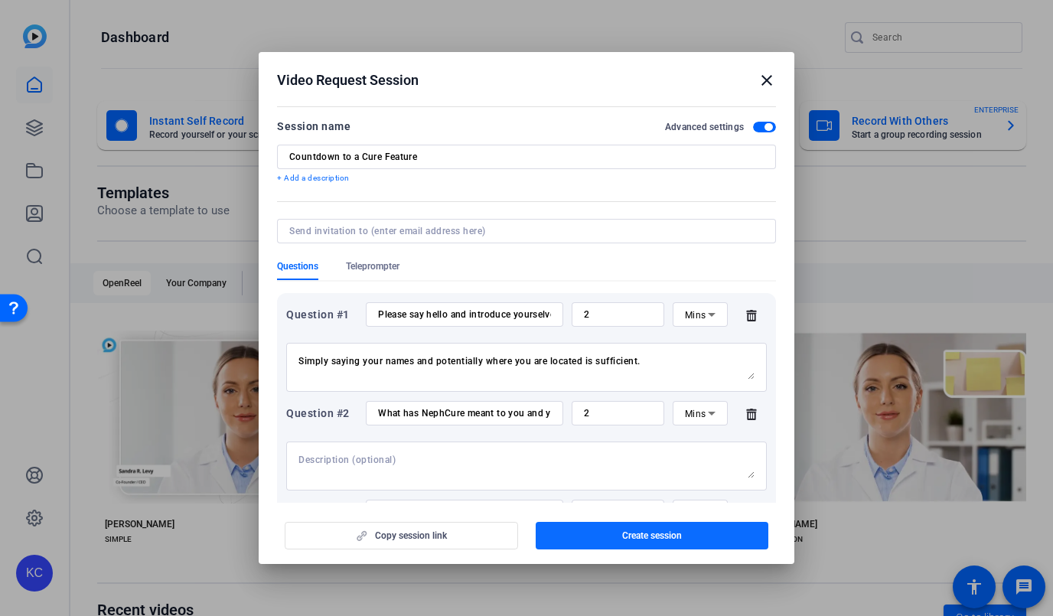
click at [611, 540] on span "button" at bounding box center [652, 535] width 233 height 37
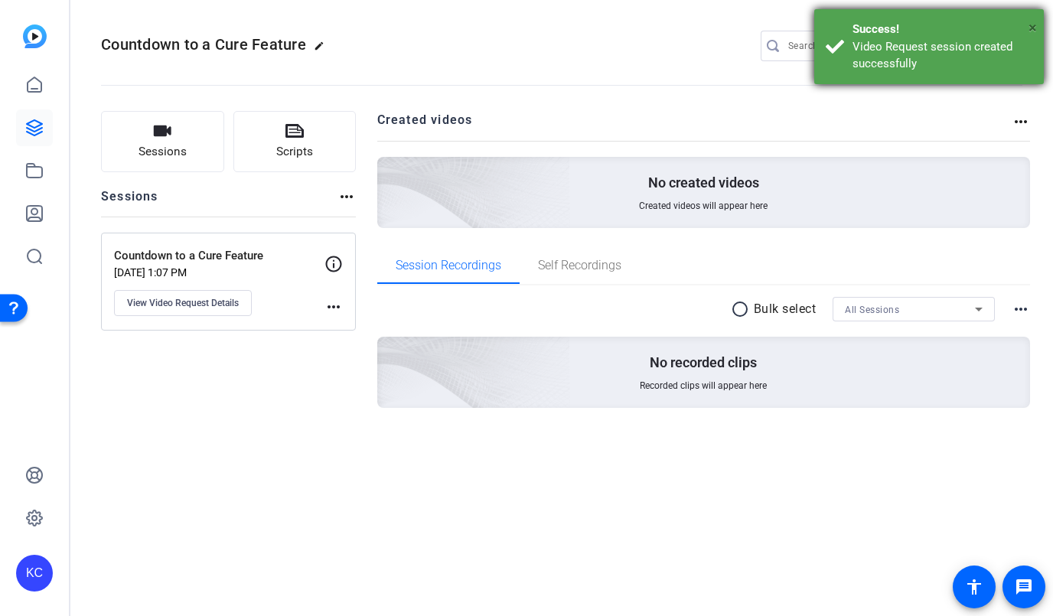
click at [1036, 23] on span "×" at bounding box center [1033, 27] width 8 height 18
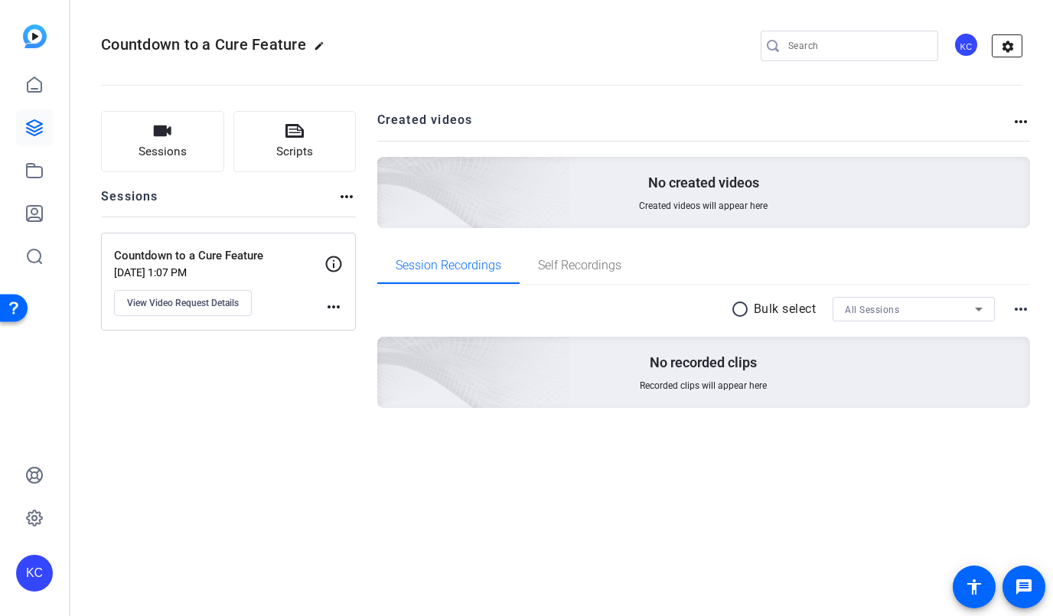
click at [1008, 47] on mat-icon "settings" at bounding box center [1008, 46] width 31 height 23
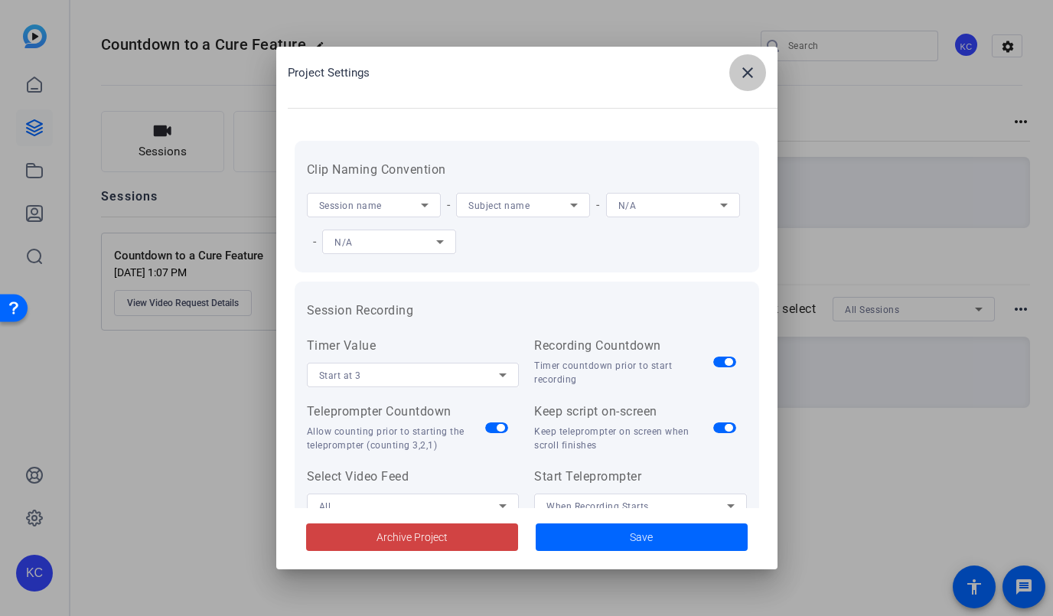
click at [739, 74] on mat-icon "close" at bounding box center [748, 73] width 18 height 18
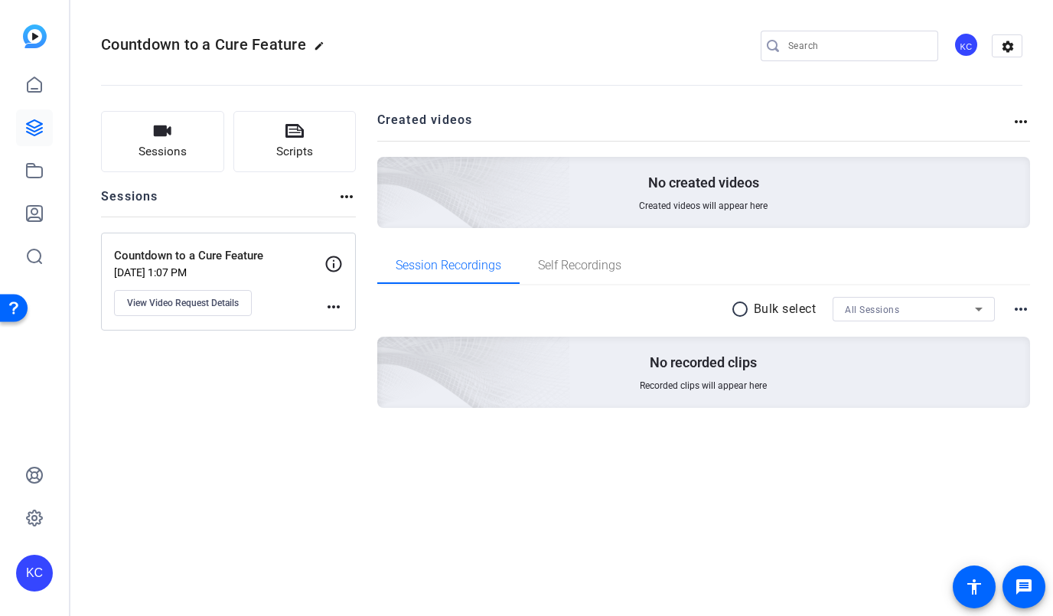
click at [339, 305] on mat-icon "more_horiz" at bounding box center [334, 307] width 18 height 18
click at [193, 253] on div at bounding box center [526, 308] width 1053 height 616
click at [1025, 297] on div "radio_button_unchecked Bulk select All Sessions more_horiz" at bounding box center [704, 309] width 654 height 24
click at [1025, 304] on mat-icon "more_horiz" at bounding box center [1021, 309] width 18 height 18
click at [326, 263] on div at bounding box center [526, 308] width 1053 height 616
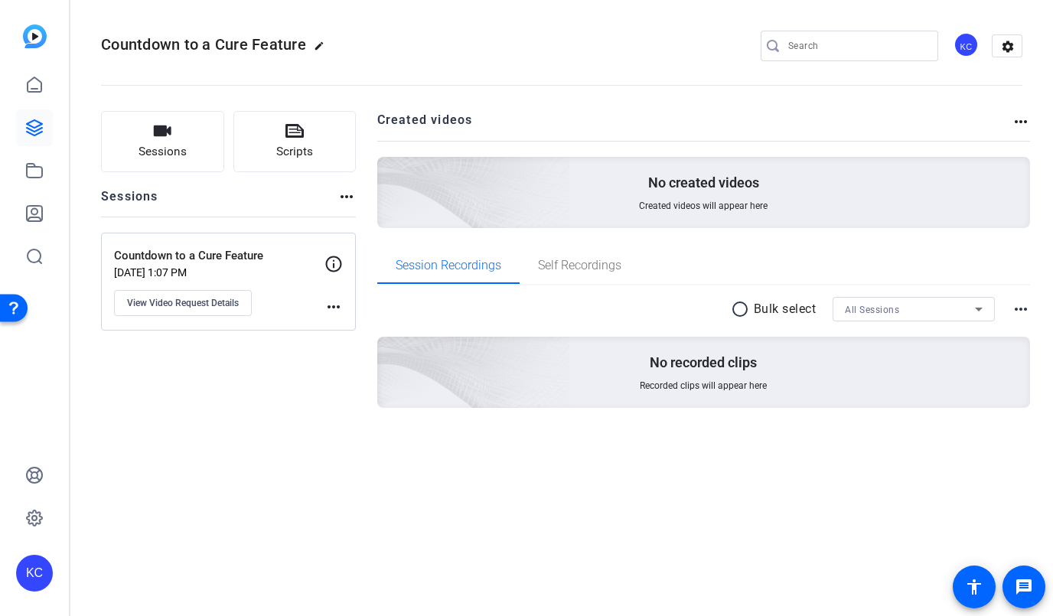
click at [334, 263] on icon at bounding box center [334, 264] width 16 height 16
click at [38, 119] on icon at bounding box center [34, 128] width 18 height 18
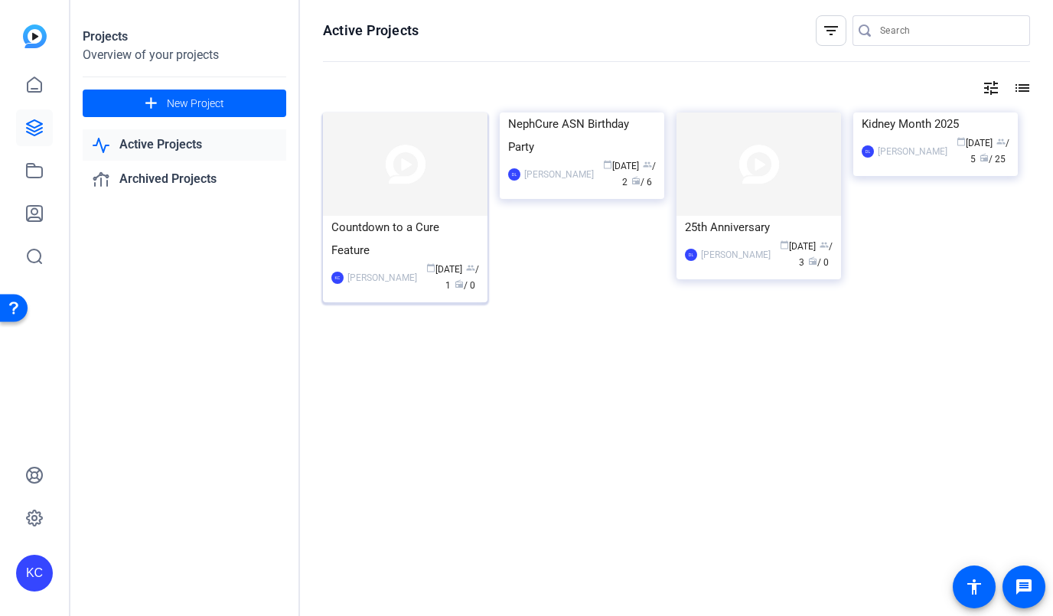
click at [447, 257] on div "Countdown to a Cure Feature" at bounding box center [405, 239] width 148 height 46
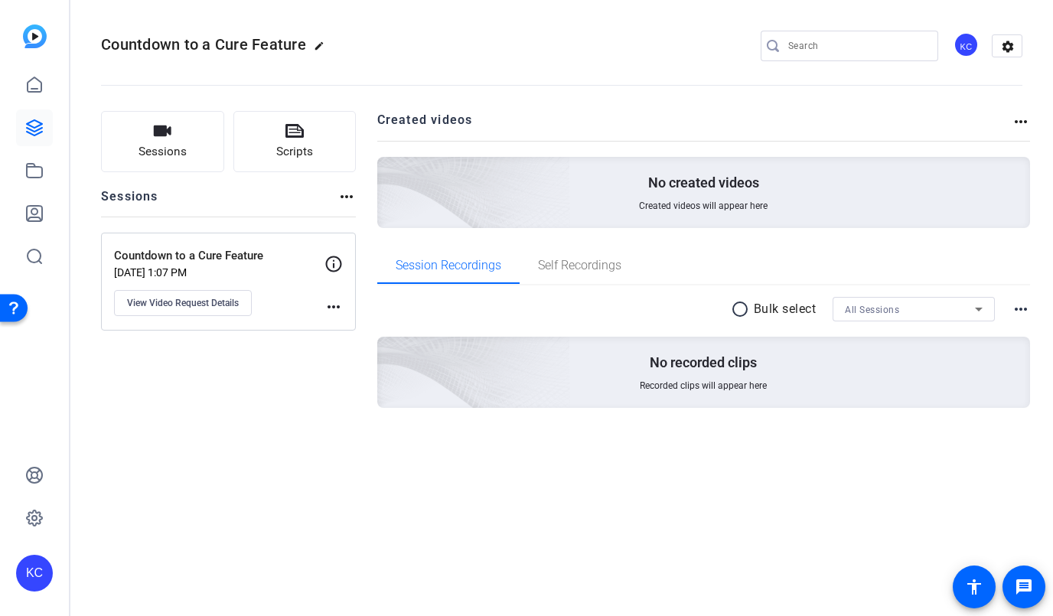
click at [345, 198] on mat-icon "more_horiz" at bounding box center [347, 197] width 18 height 18
click at [489, 57] on div at bounding box center [526, 308] width 1053 height 616
click at [1023, 113] on mat-icon "more_horiz" at bounding box center [1021, 122] width 18 height 18
click at [1013, 48] on div at bounding box center [526, 308] width 1053 height 616
click at [1007, 47] on mat-icon "settings" at bounding box center [1008, 46] width 31 height 23
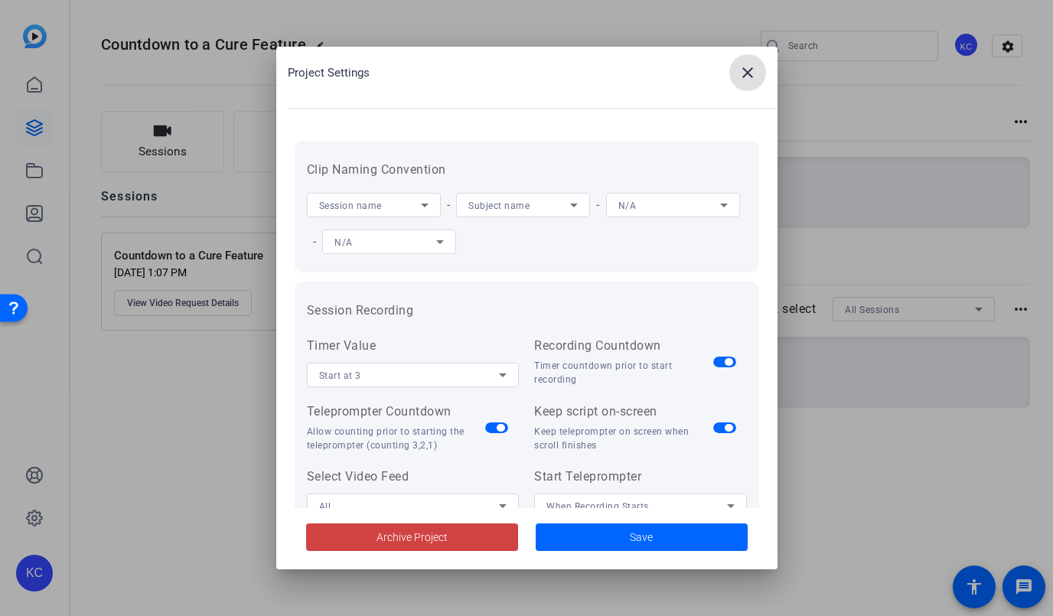
click at [752, 70] on mat-icon "close" at bounding box center [748, 73] width 18 height 18
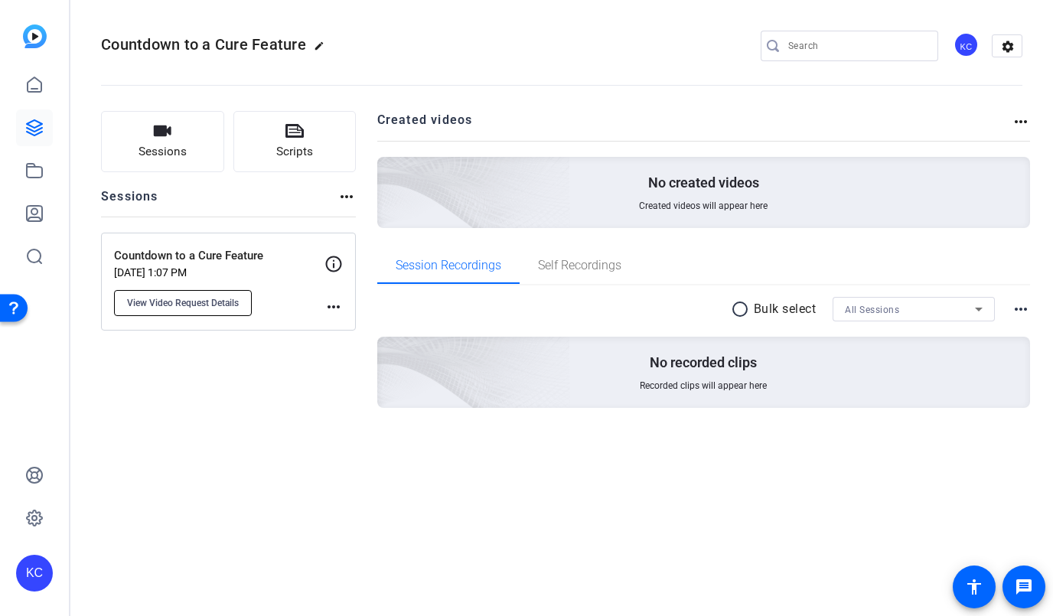
click at [196, 294] on button "View Video Request Details" at bounding box center [183, 303] width 138 height 26
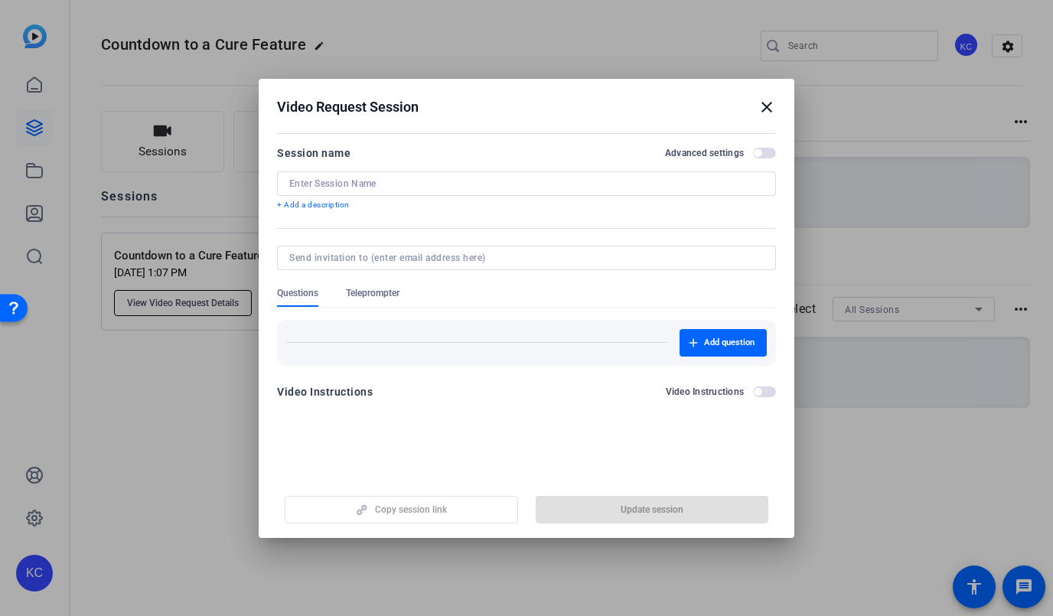
type input "Countdown to a Cure Feature"
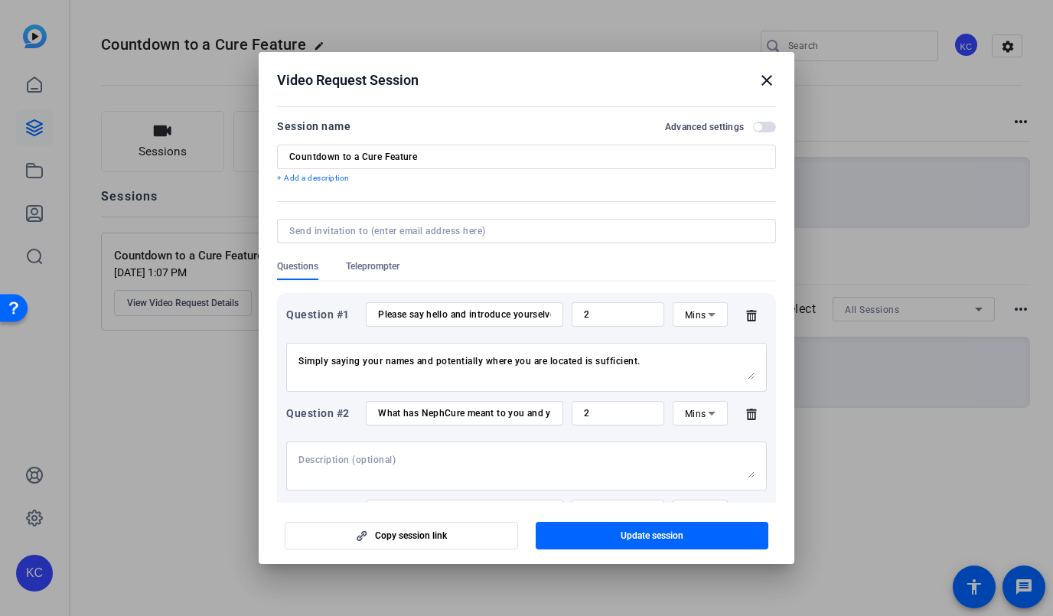
click at [364, 228] on input at bounding box center [523, 231] width 468 height 12
